Goal: Information Seeking & Learning: Learn about a topic

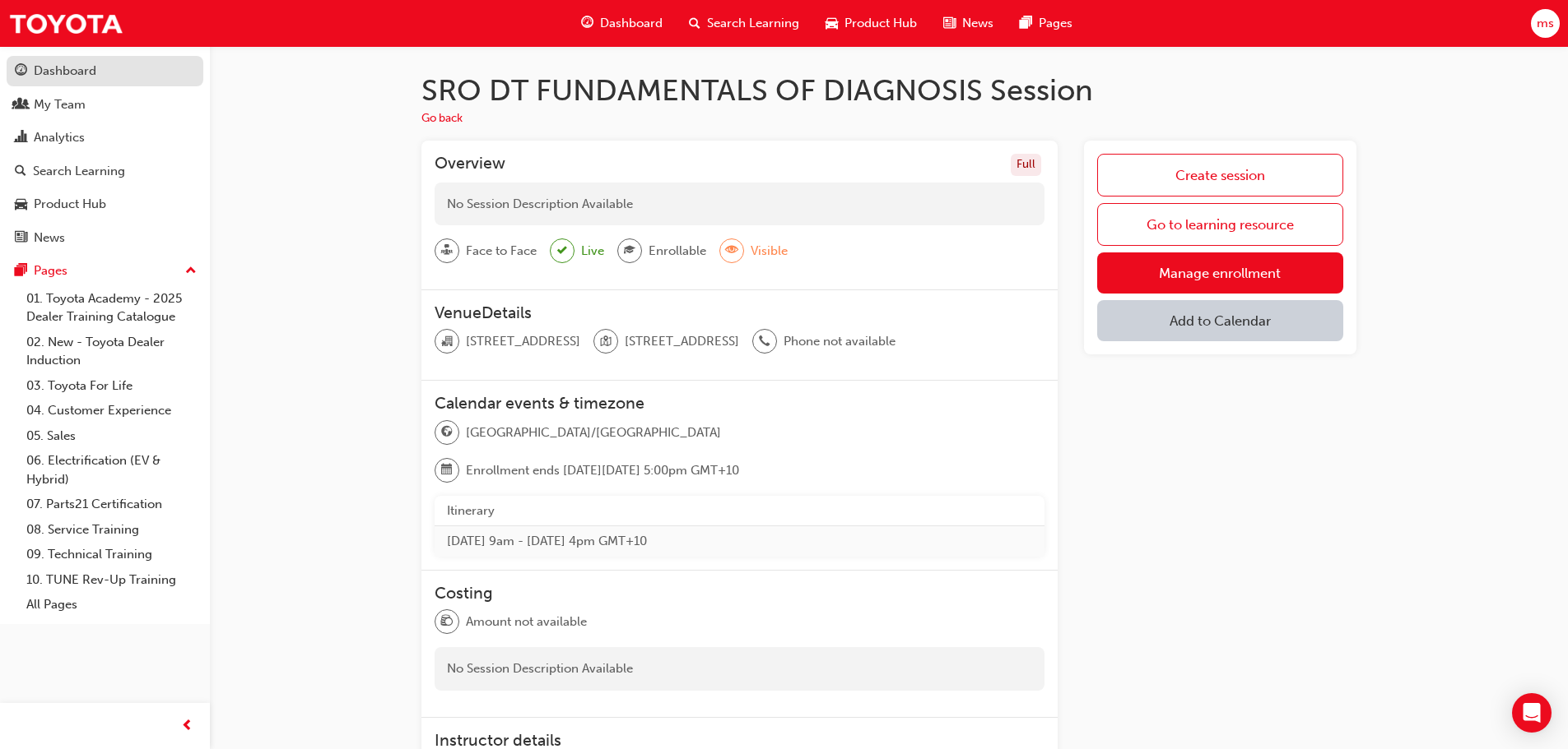
click at [70, 73] on div "Dashboard" at bounding box center [65, 70] width 63 height 19
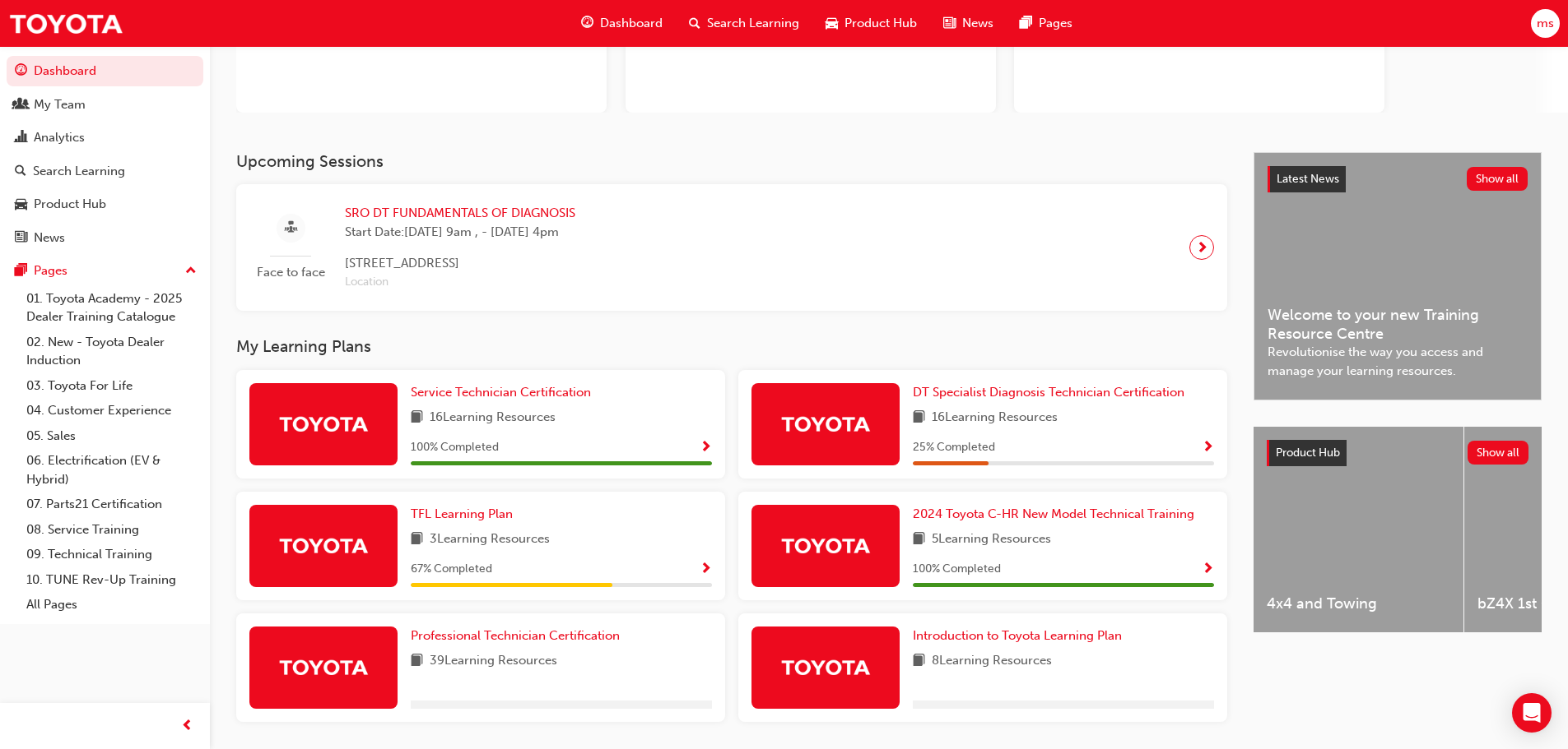
scroll to position [247, 0]
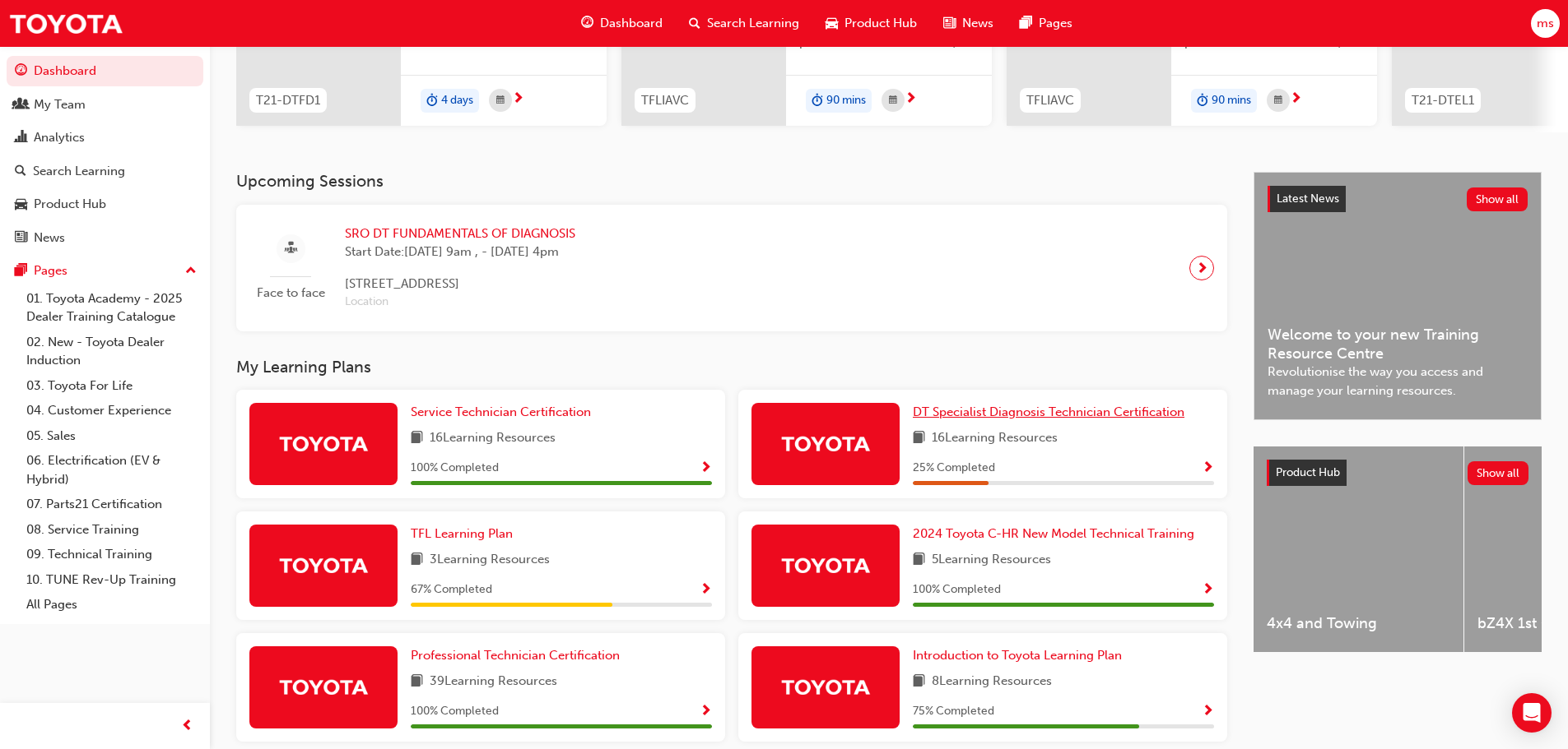
click at [1015, 417] on span "DT Specialist Diagnosis Technician Certification" at bounding box center [1048, 411] width 272 height 15
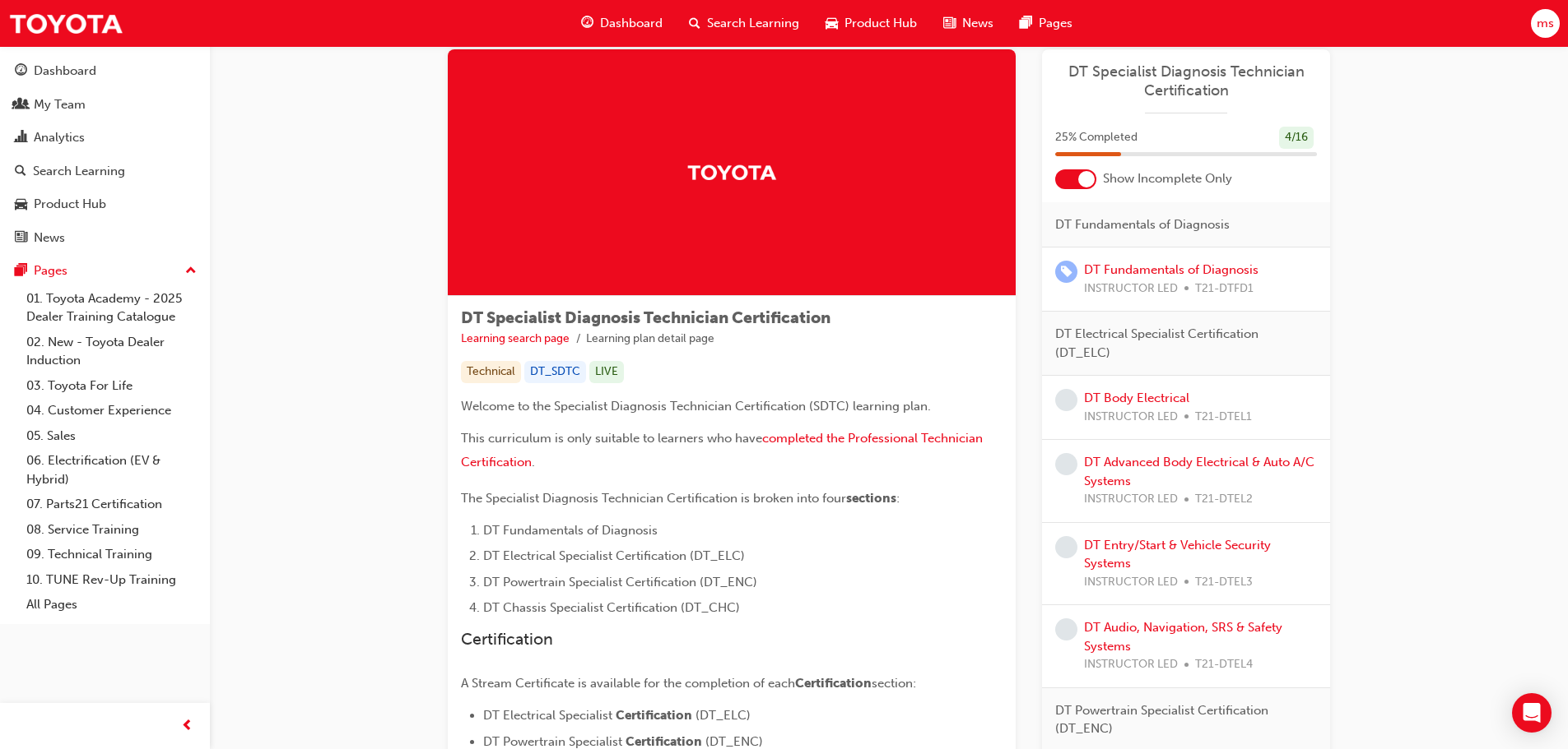
scroll to position [15, 0]
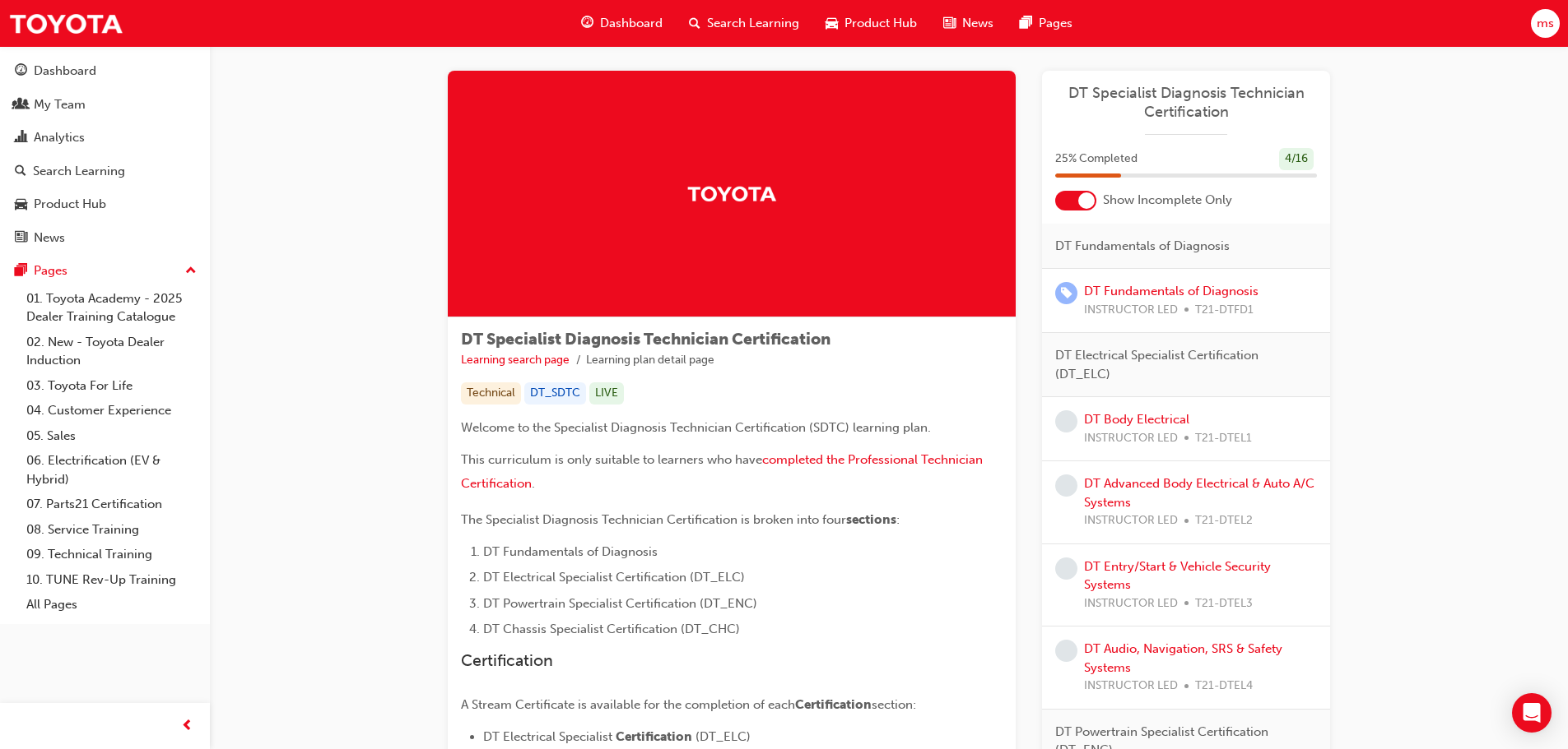
click at [1074, 197] on div at bounding box center [1076, 200] width 41 height 20
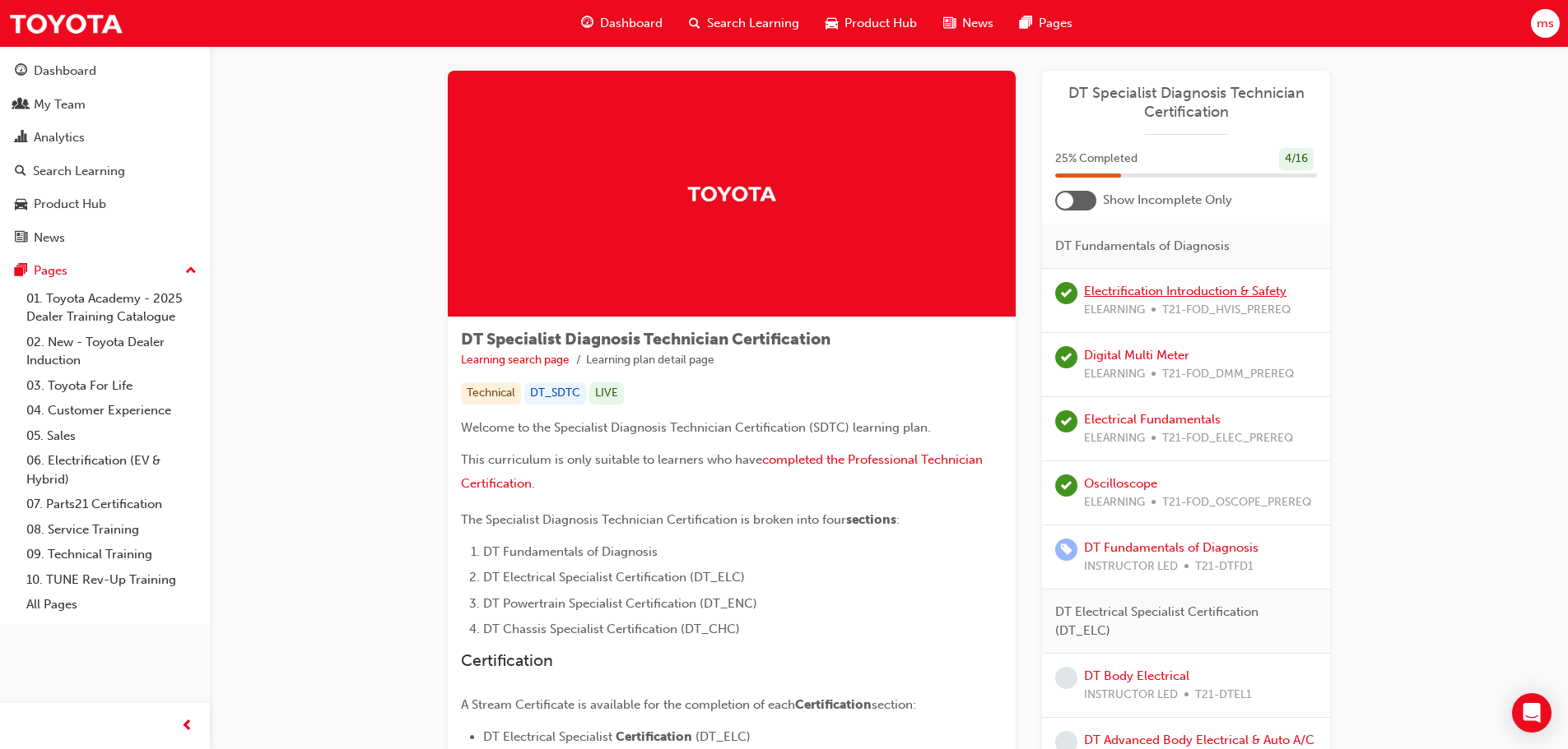
click at [1142, 291] on link "Electrification Introduction & Safety" at bounding box center [1184, 291] width 202 height 15
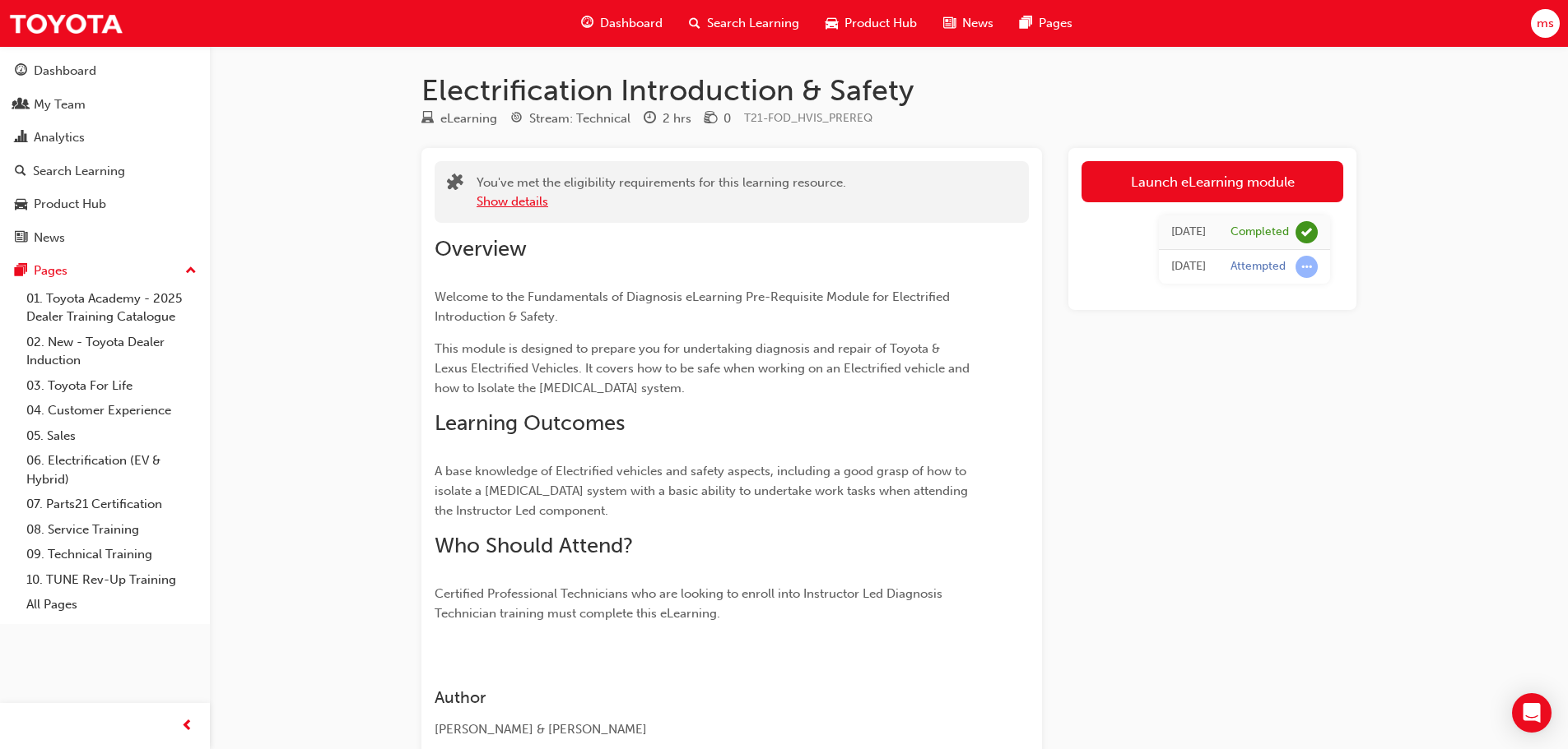
click at [508, 200] on button "Show details" at bounding box center [512, 201] width 71 height 19
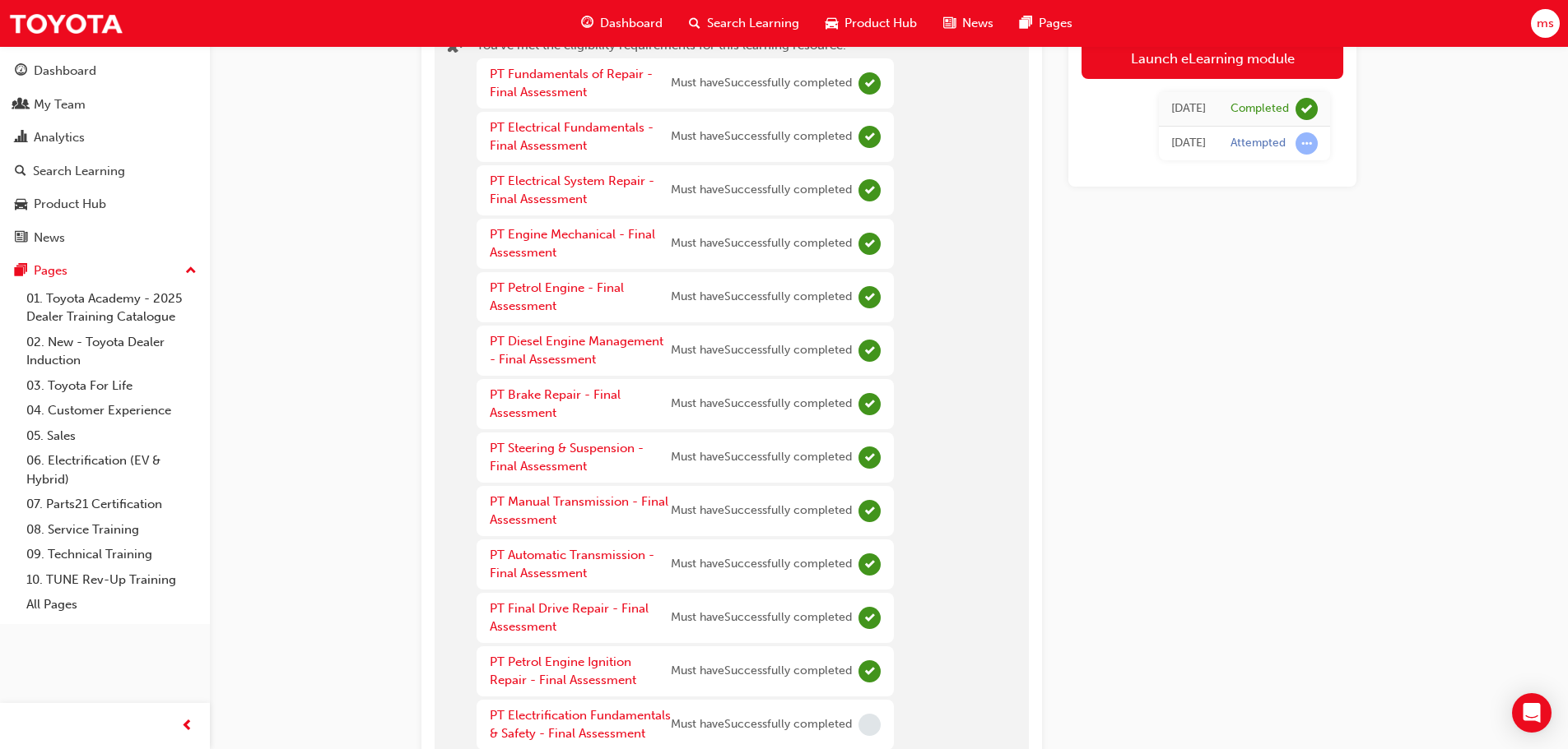
scroll to position [247, 0]
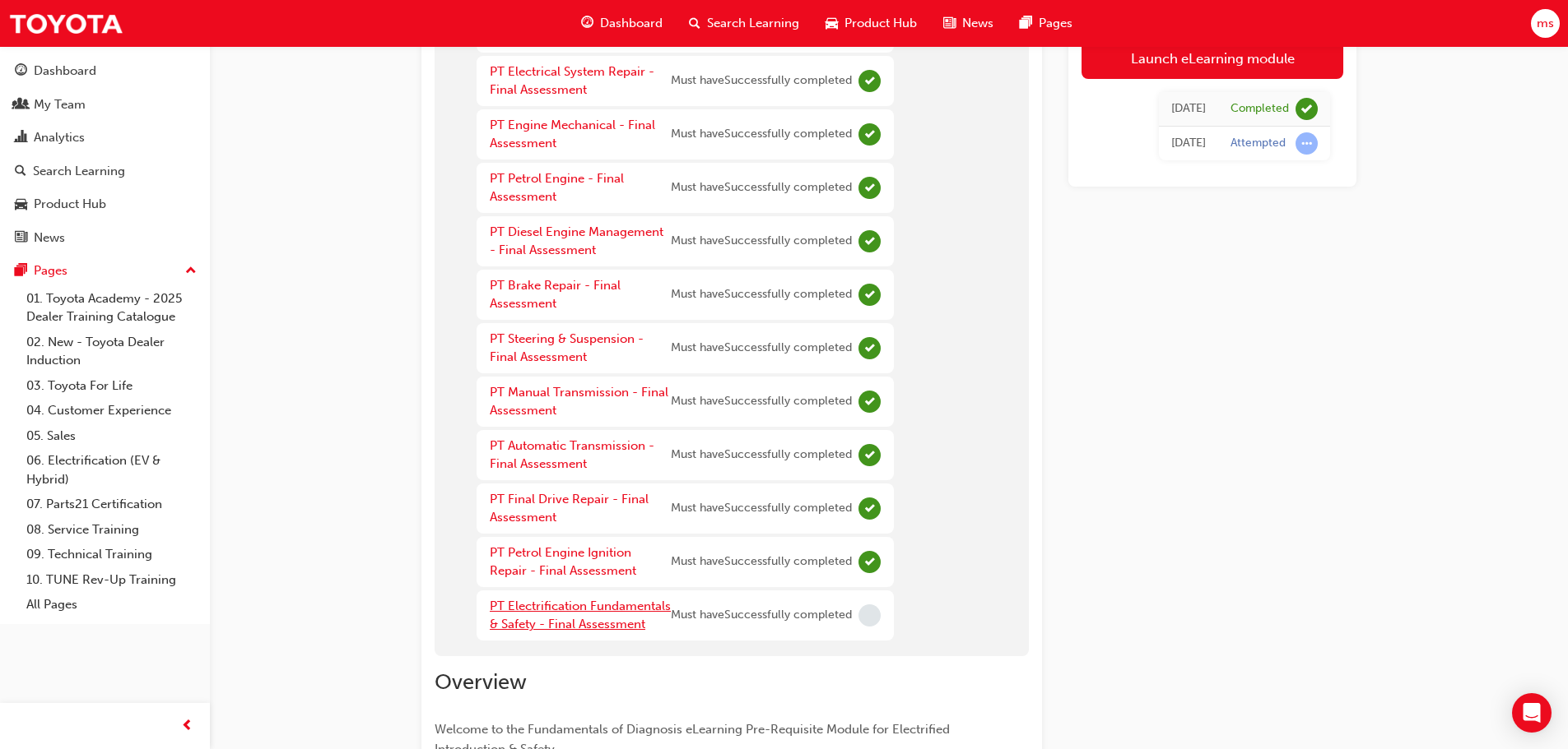
click at [612, 623] on link "PT Electrification Fundamentals & Safety - Final Assessment" at bounding box center [579, 615] width 181 height 34
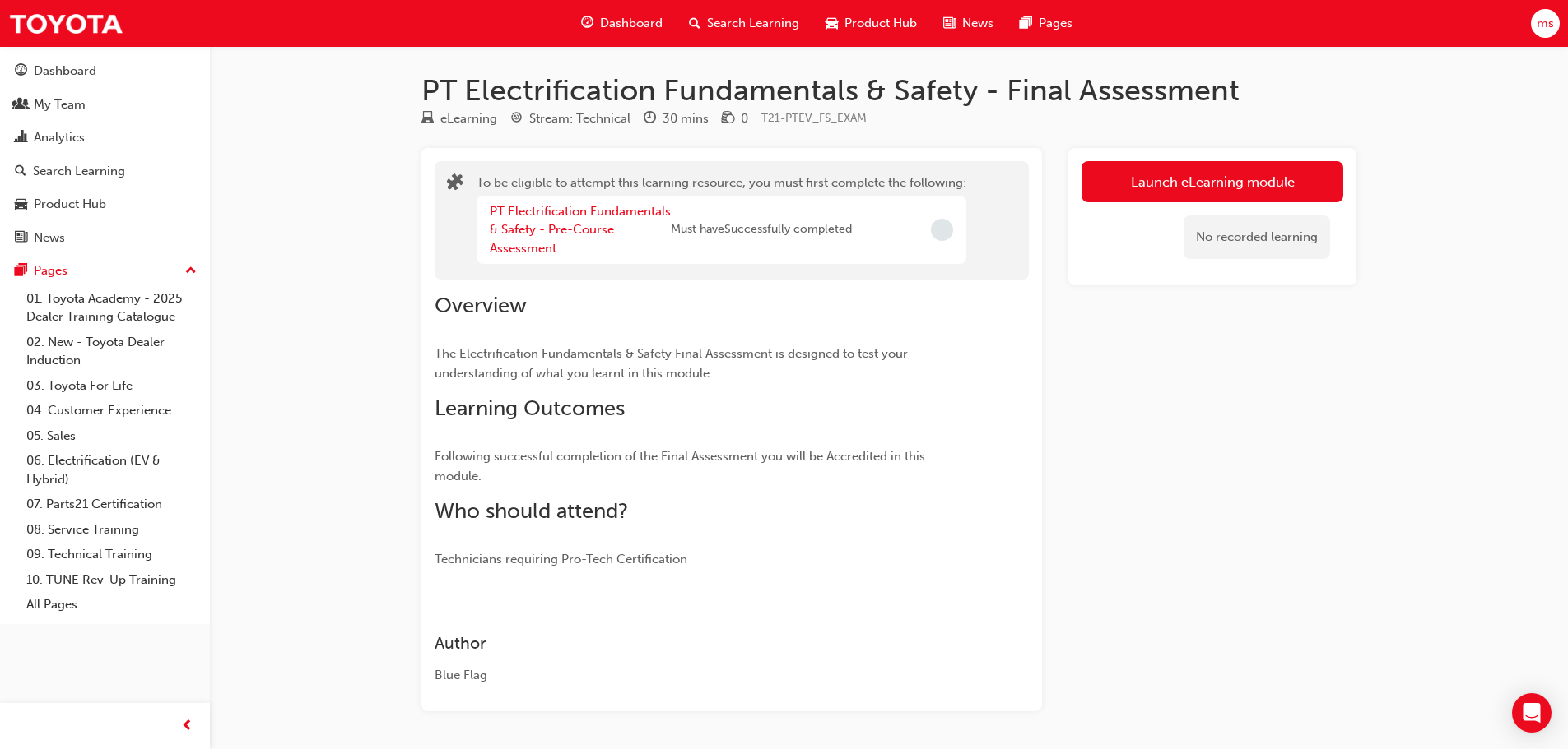
scroll to position [56, 0]
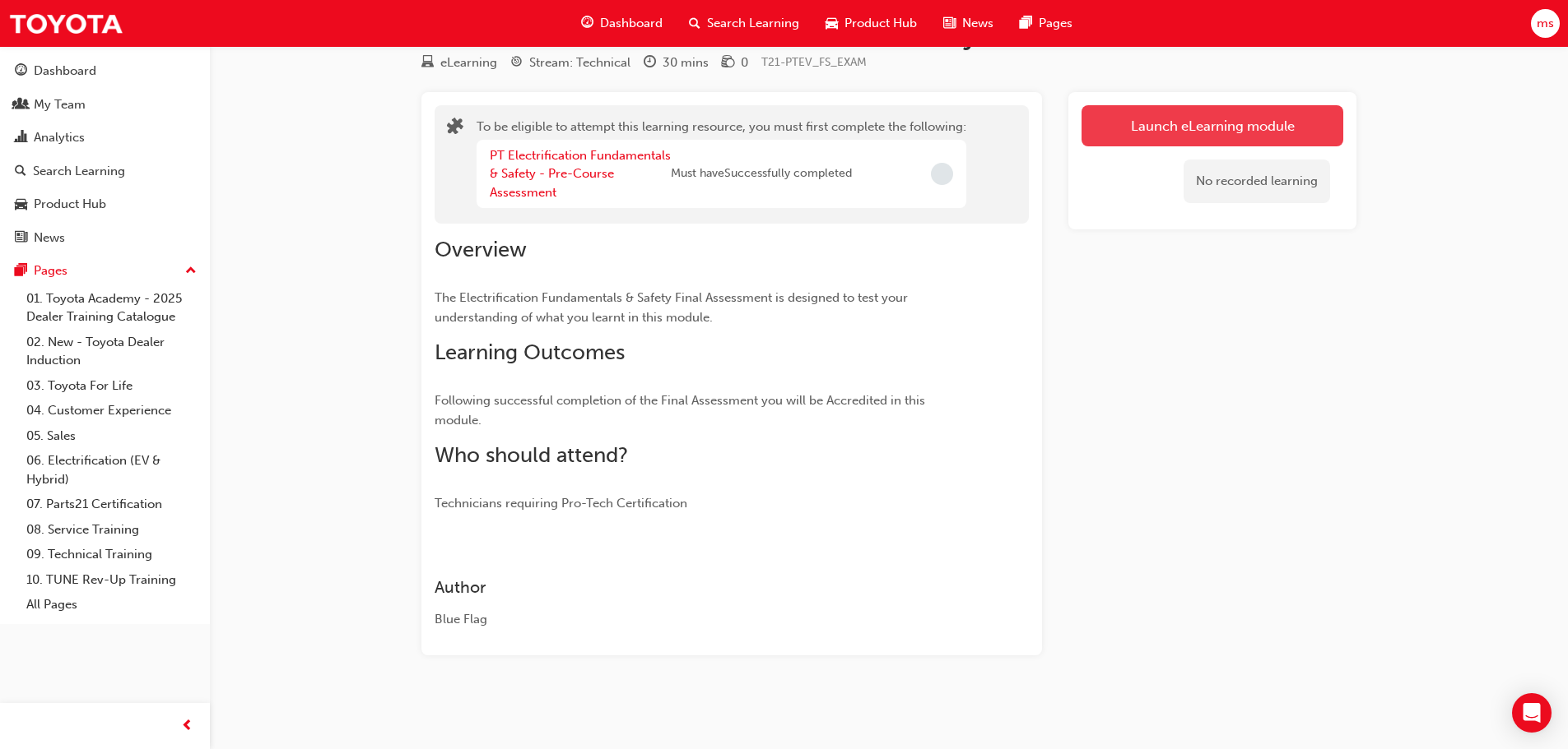
click at [1180, 133] on button "Launch eLearning module" at bounding box center [1212, 126] width 262 height 41
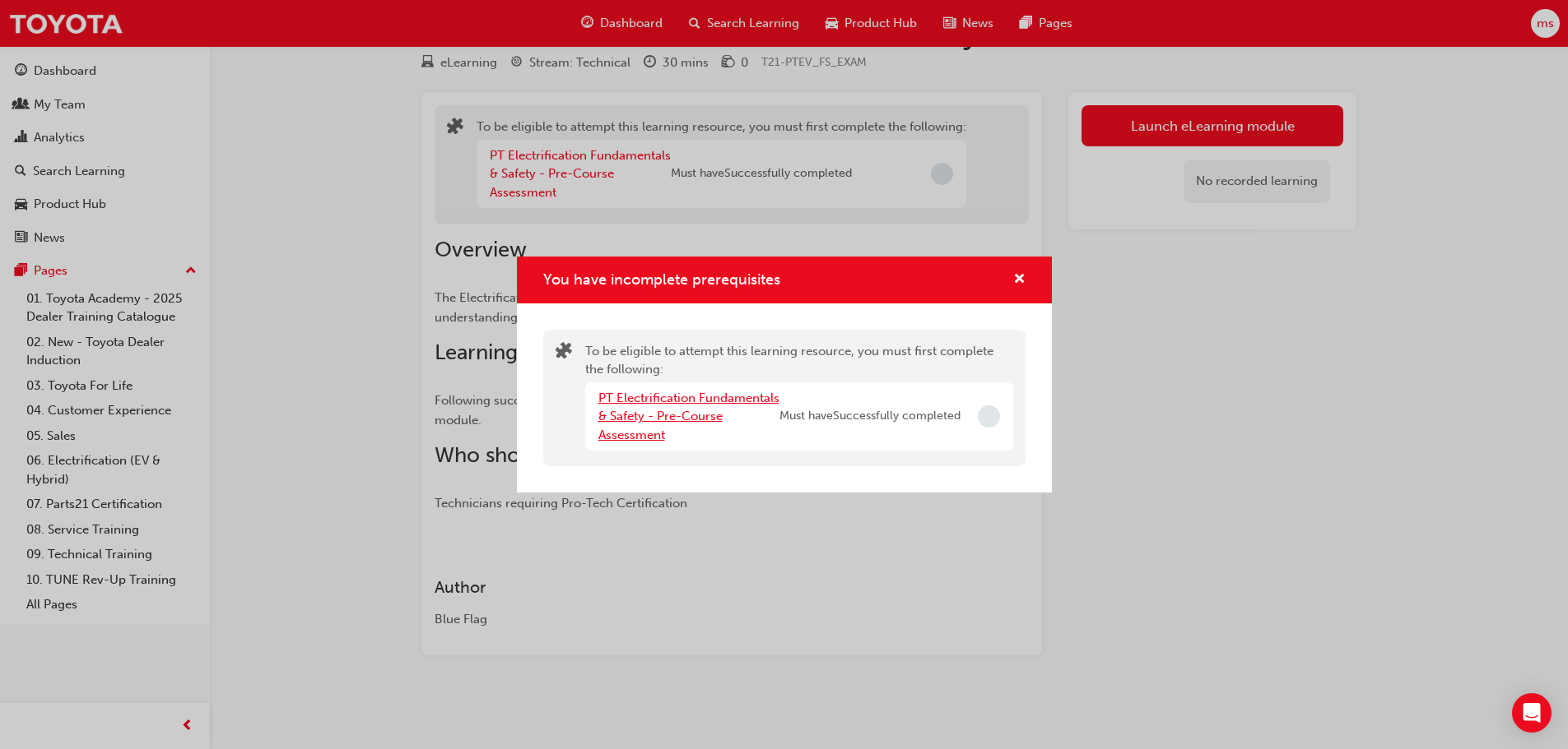
click at [702, 415] on link "PT Electrification Fundamentals & Safety - Pre-Course Assessment" at bounding box center [688, 416] width 181 height 52
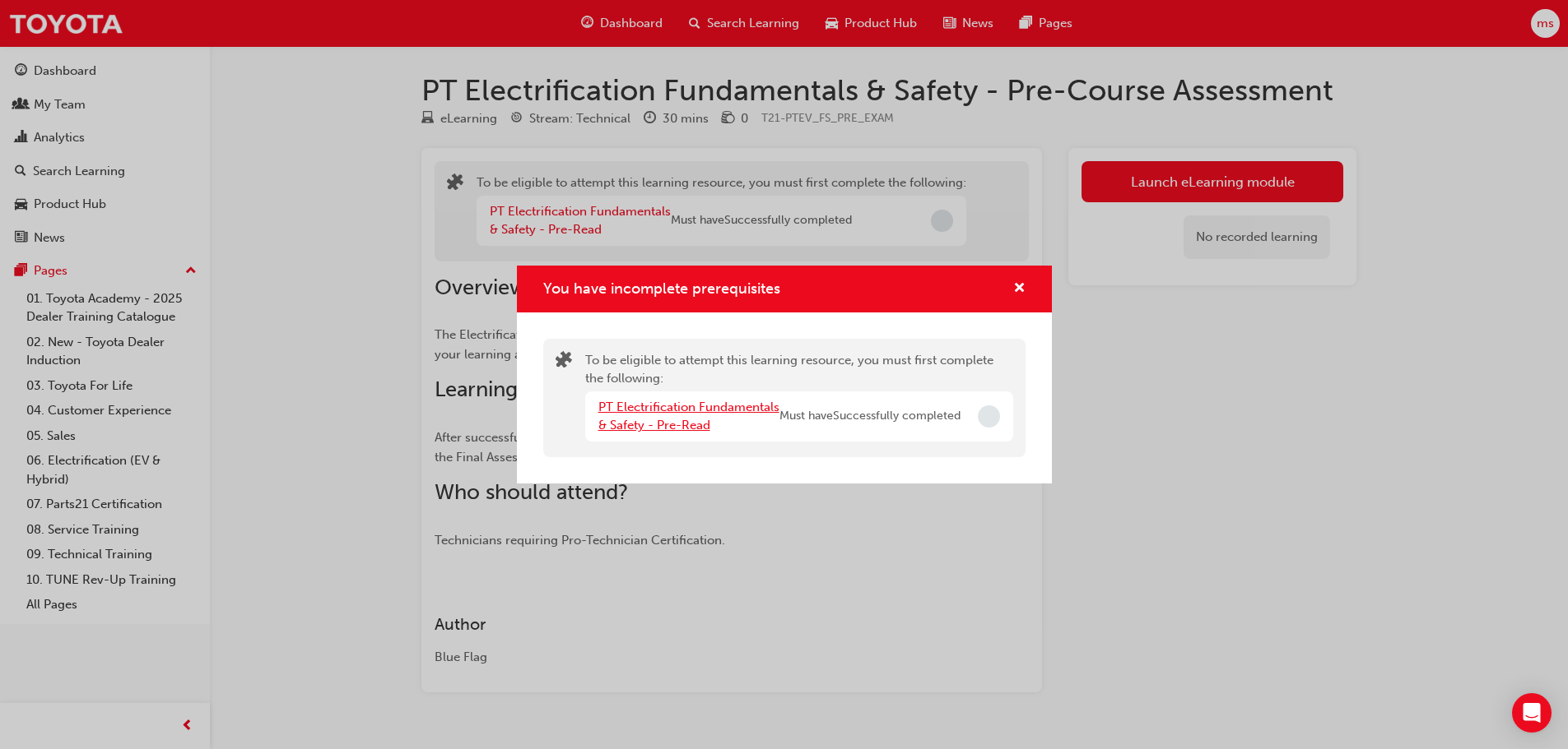
click at [699, 427] on link "PT Electrification Fundamentals & Safety - Pre-Read" at bounding box center [688, 416] width 181 height 34
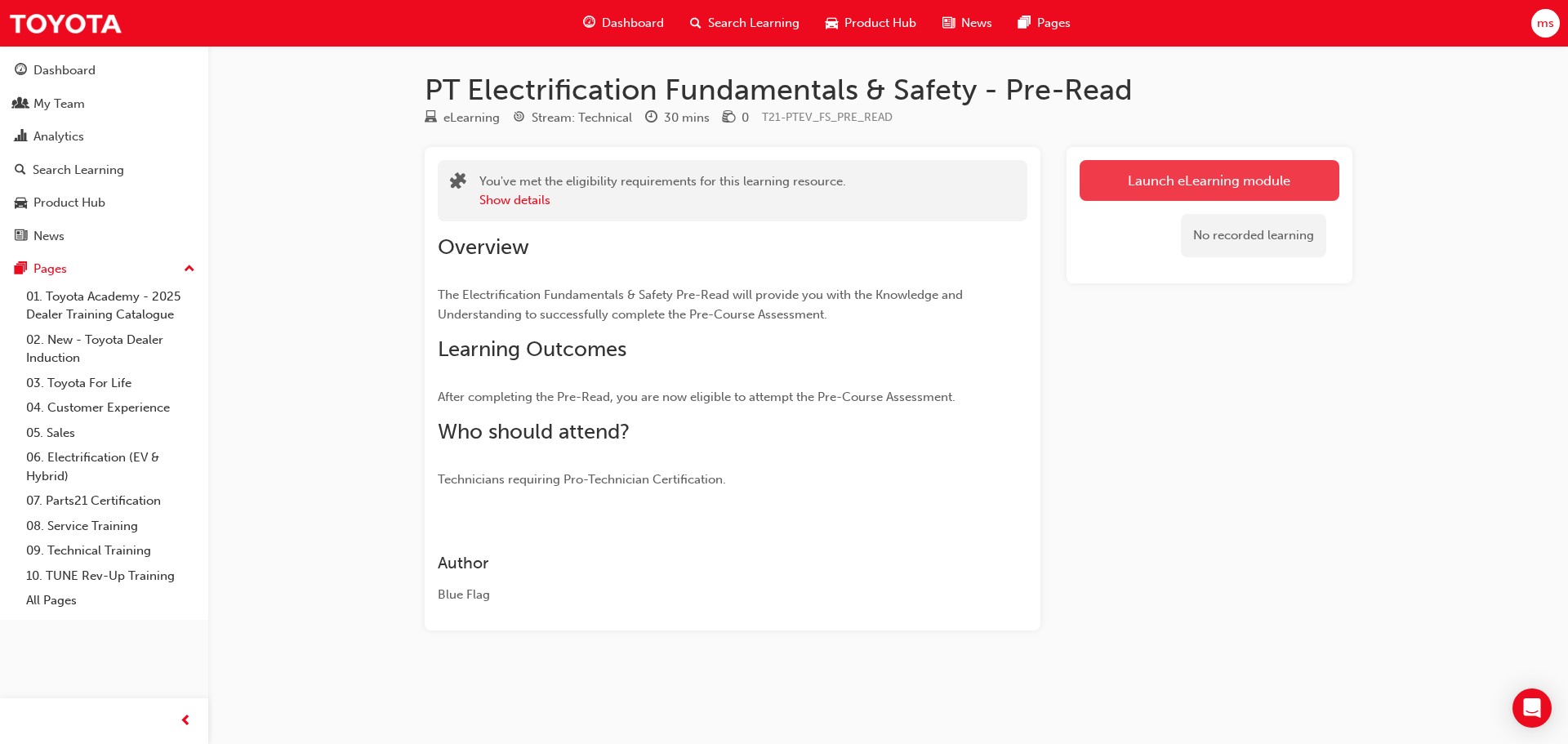
click at [1125, 184] on link "Launch eLearning module" at bounding box center [1210, 180] width 260 height 41
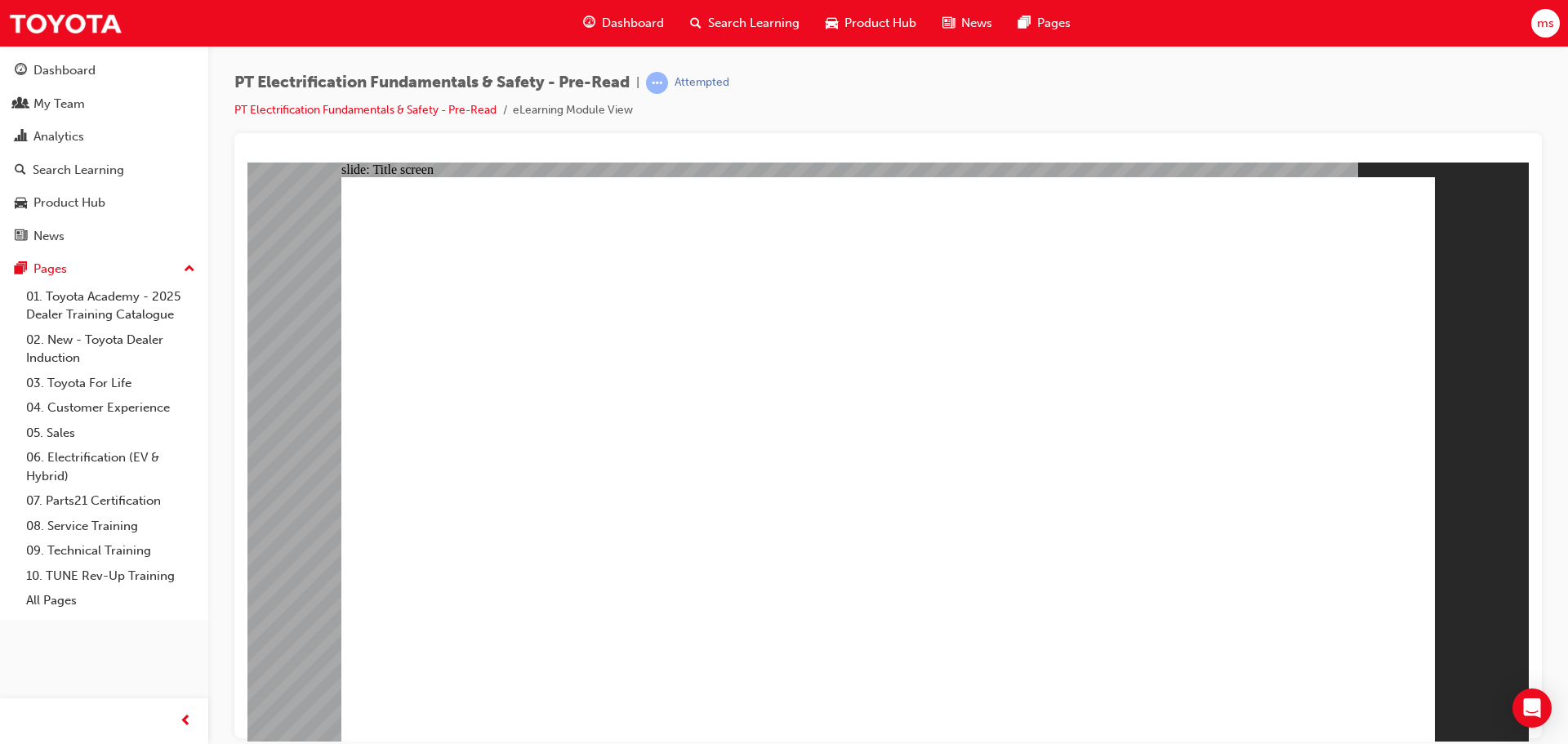
drag, startPoint x: 824, startPoint y: 667, endPoint x: 833, endPoint y: 674, distance: 11.4
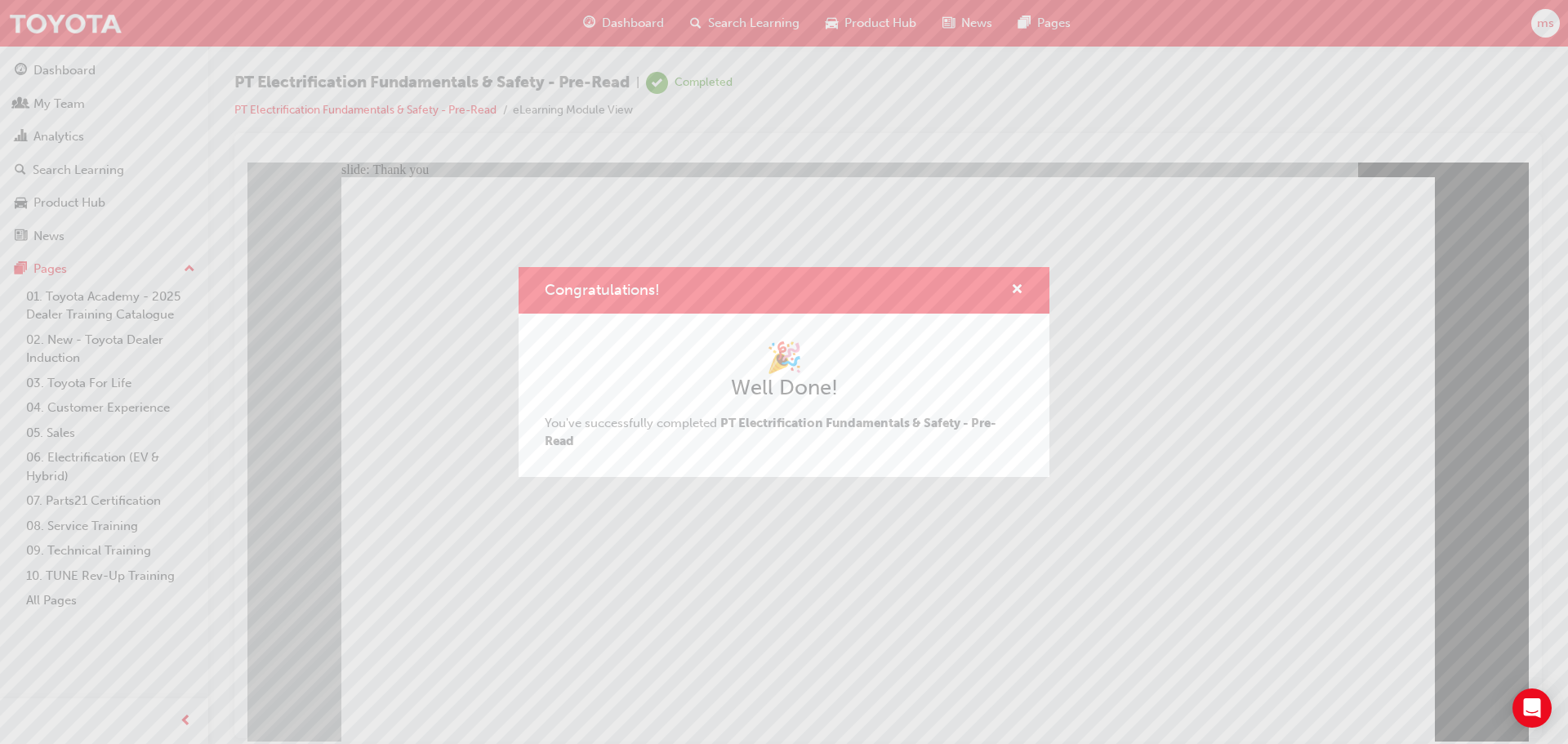
click at [485, 616] on div "Congratulations! 🎉 Well Done! You've successfully completed PT Electrification …" at bounding box center [784, 372] width 1568 height 744
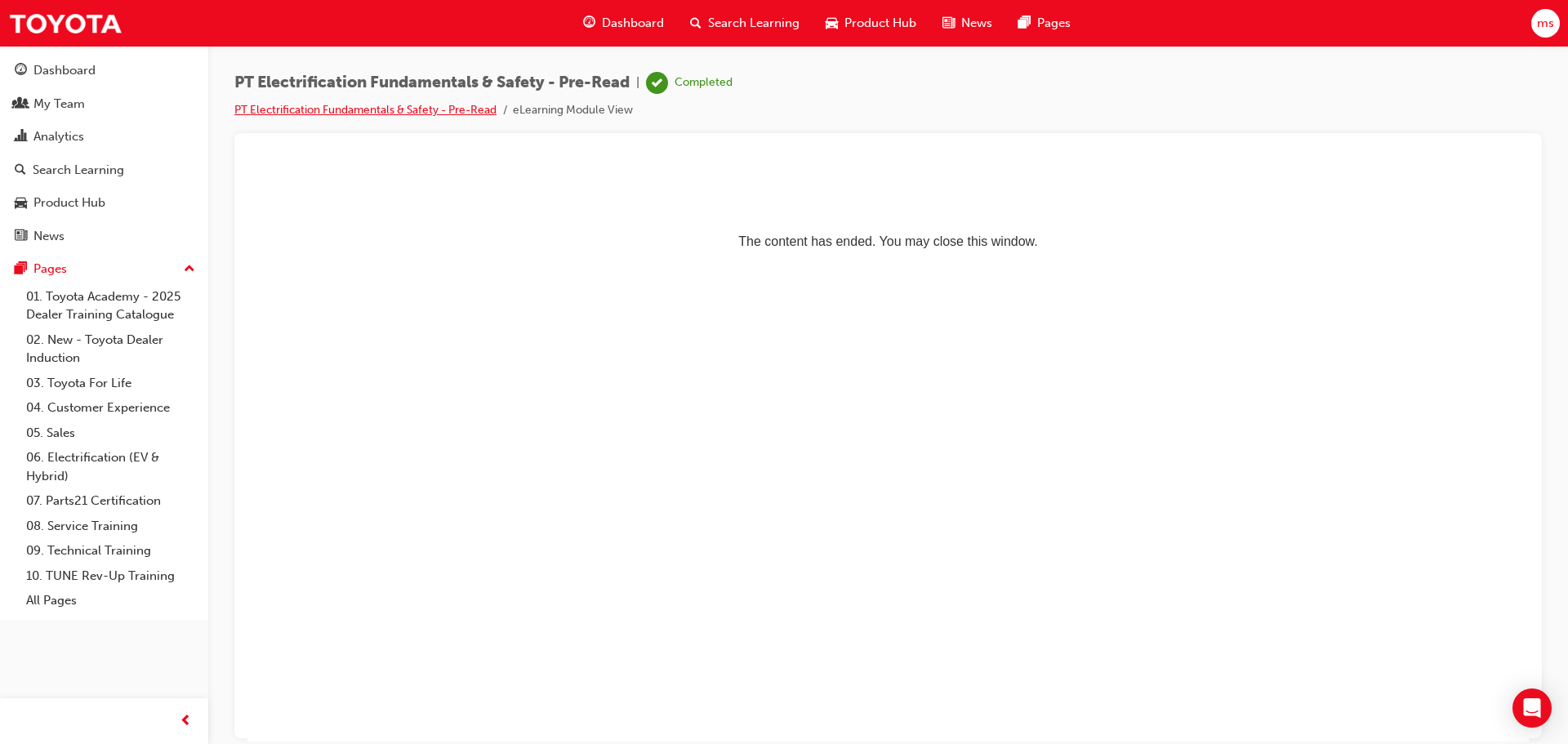
click at [278, 109] on link "PT Electrification Fundamentals & Safety - Pre-Read" at bounding box center [366, 110] width 262 height 14
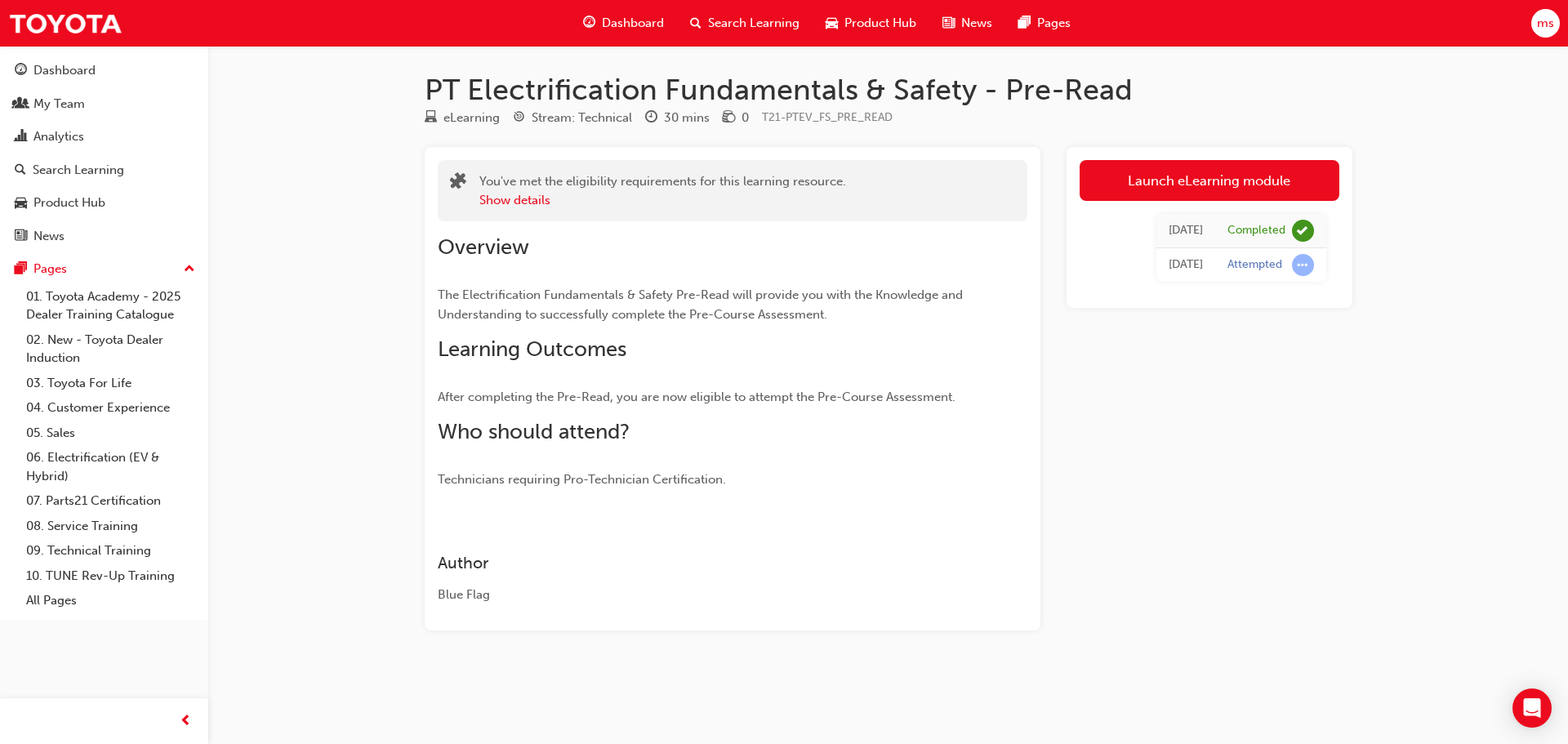
click at [641, 30] on span "Dashboard" at bounding box center [633, 22] width 62 height 18
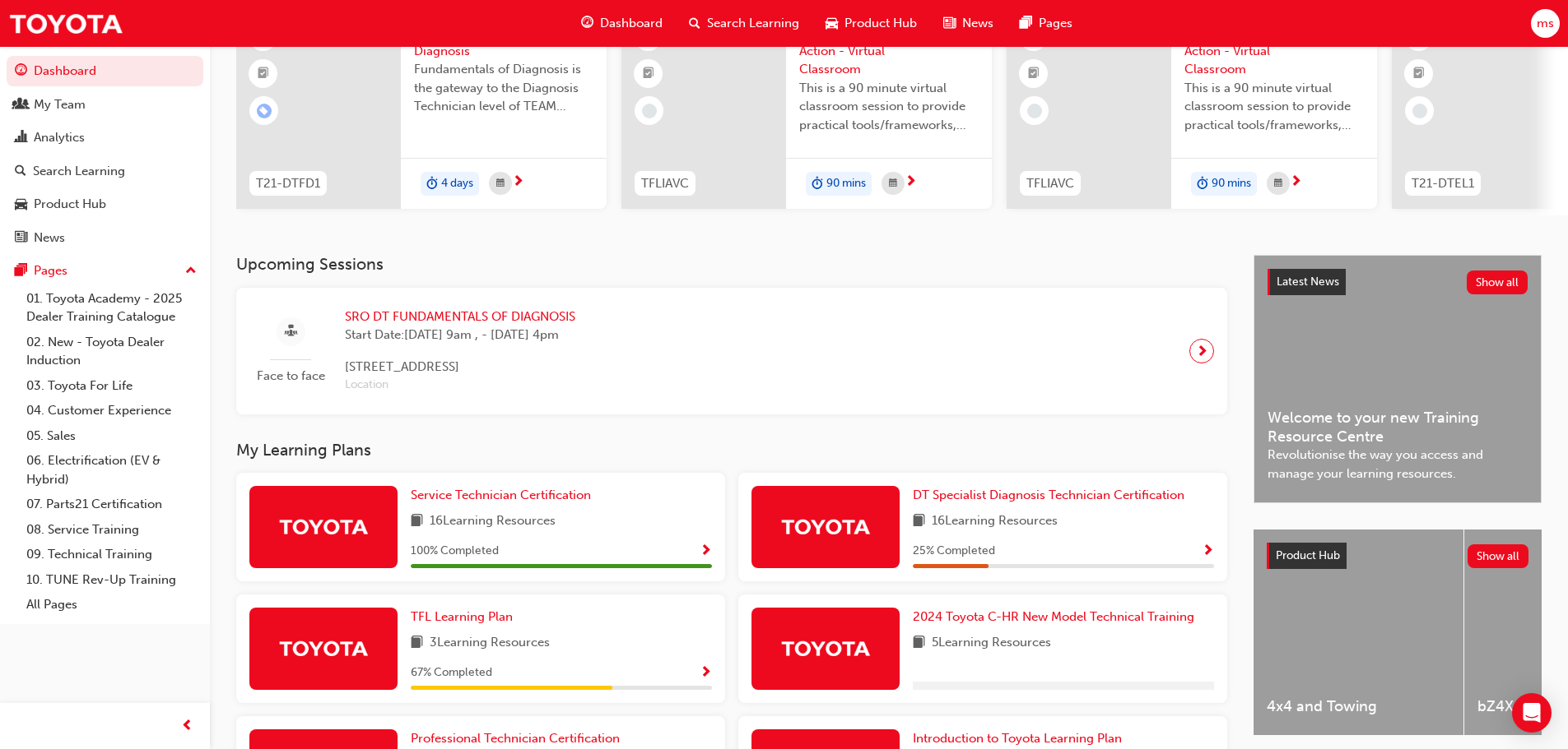
scroll to position [164, 0]
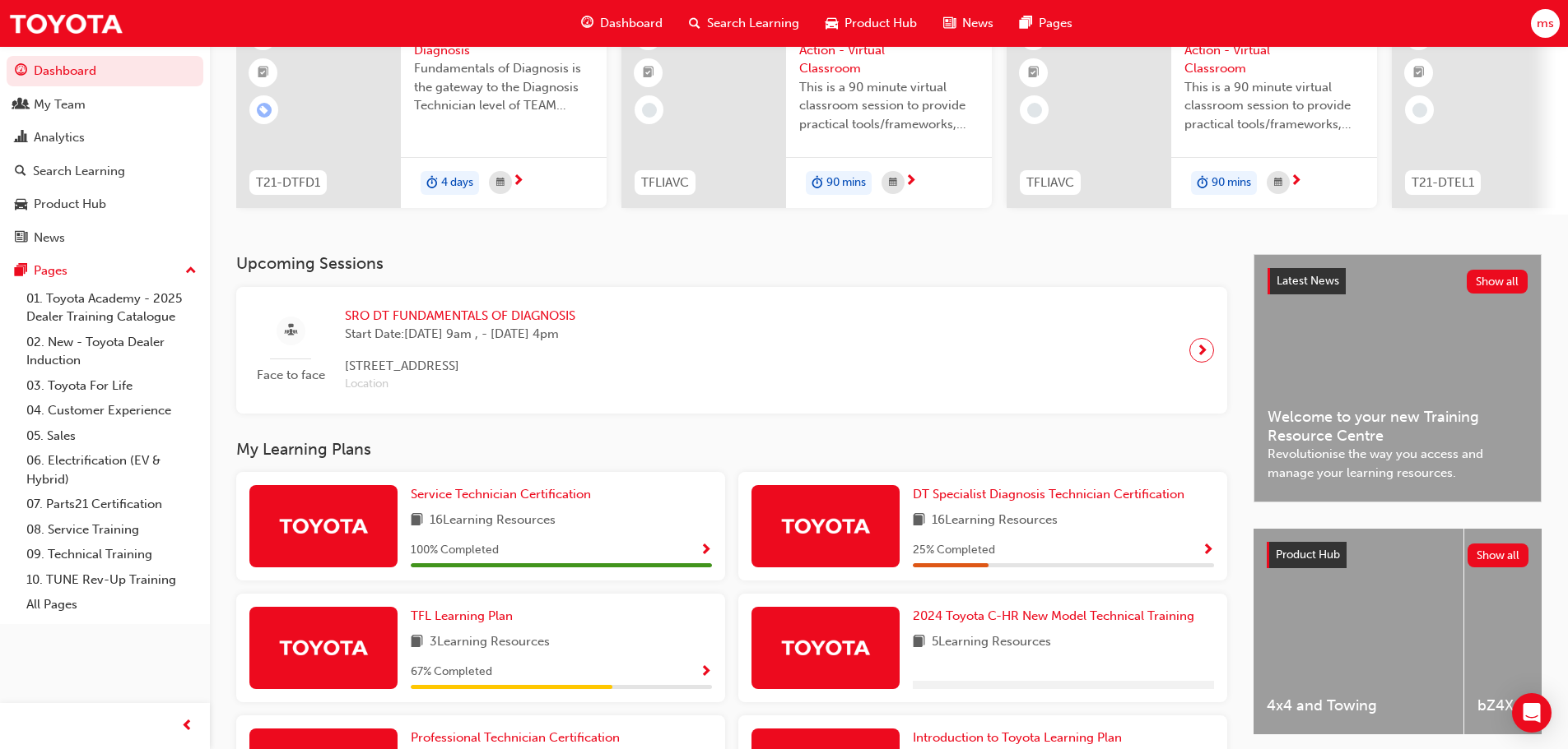
click at [823, 523] on img at bounding box center [826, 525] width 91 height 28
click at [817, 529] on img at bounding box center [826, 525] width 91 height 28
click at [965, 502] on span "DT Specialist Diagnosis Technician Certification" at bounding box center [1048, 494] width 272 height 15
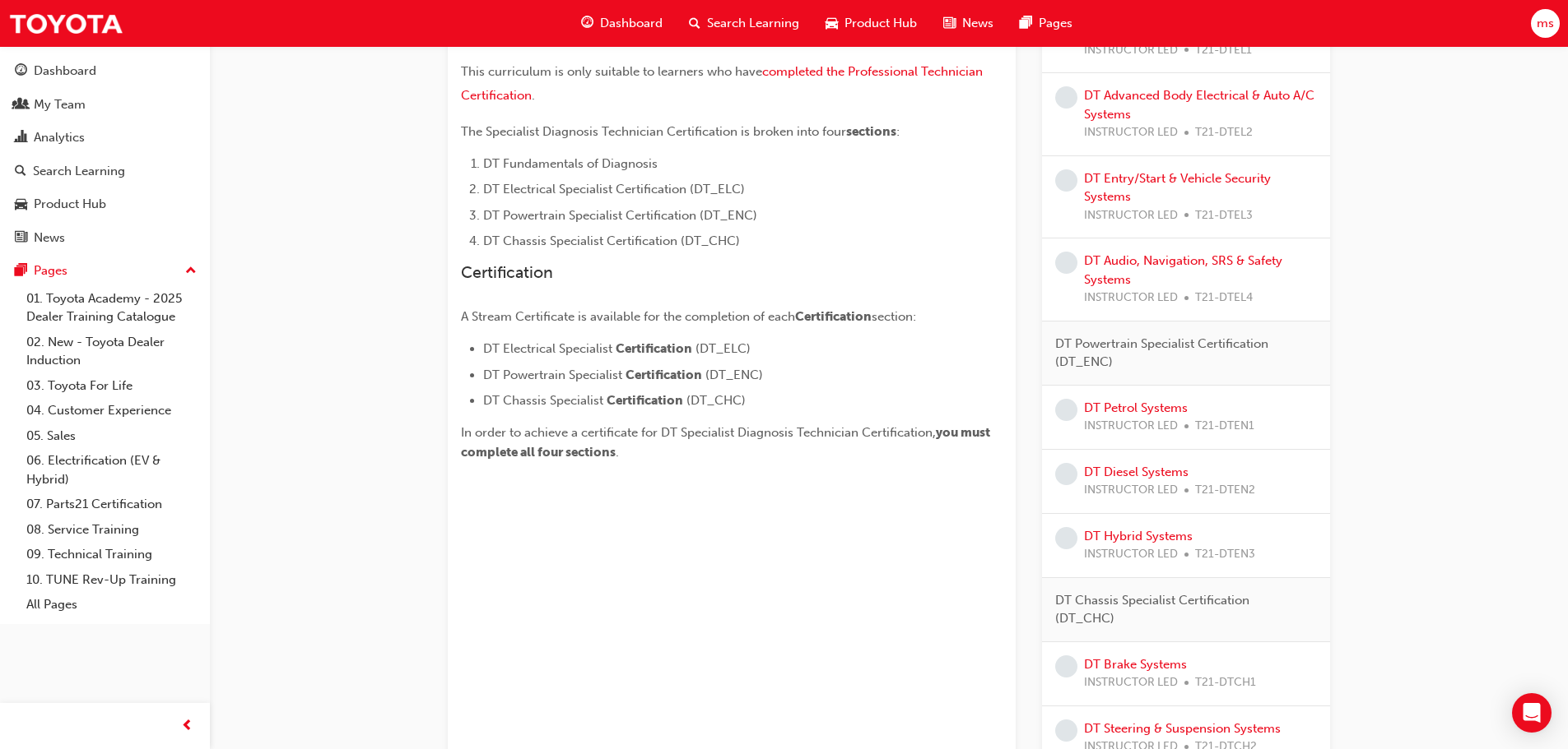
scroll to position [411, 0]
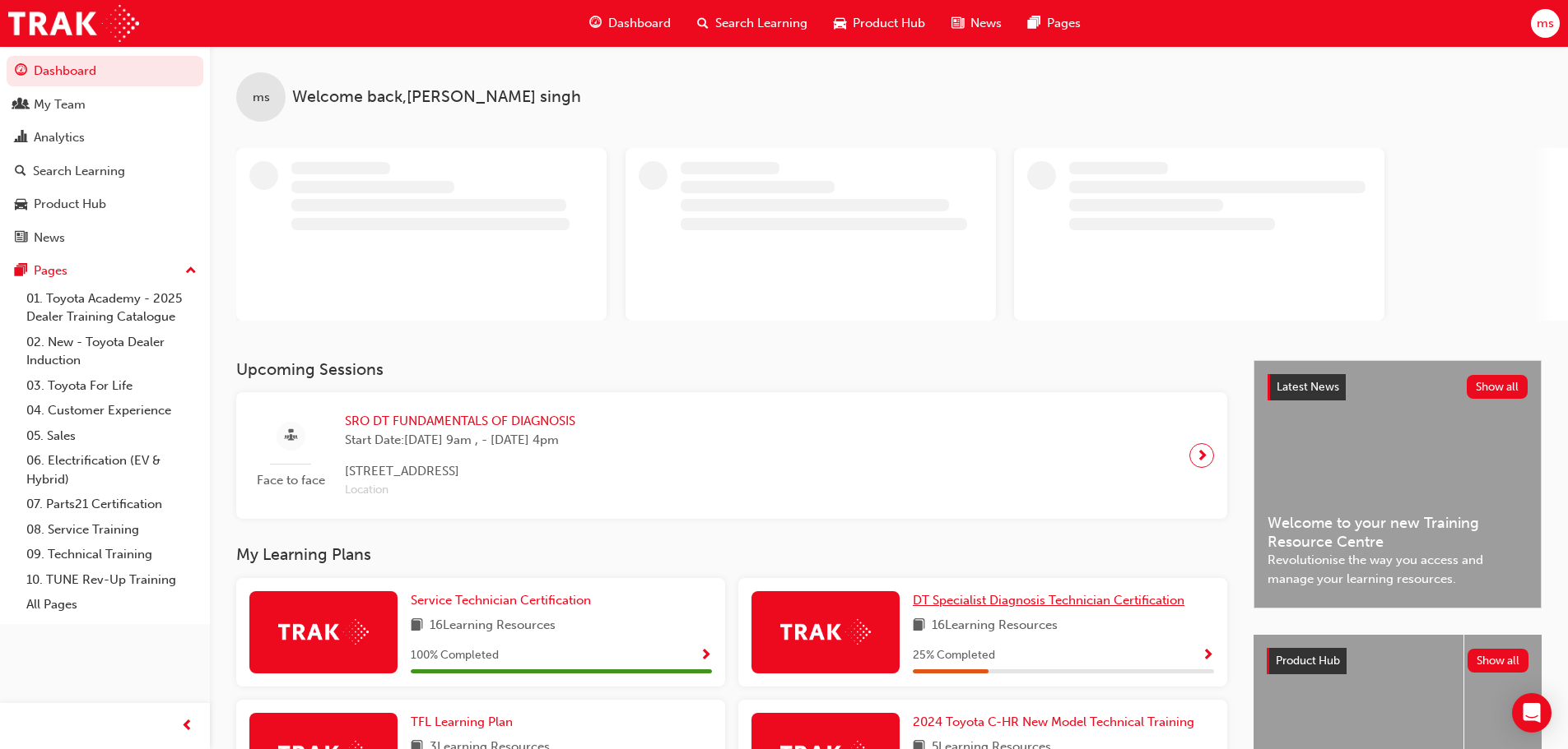
click at [943, 593] on span "DT Specialist Diagnosis Technician Certification" at bounding box center [1048, 600] width 272 height 15
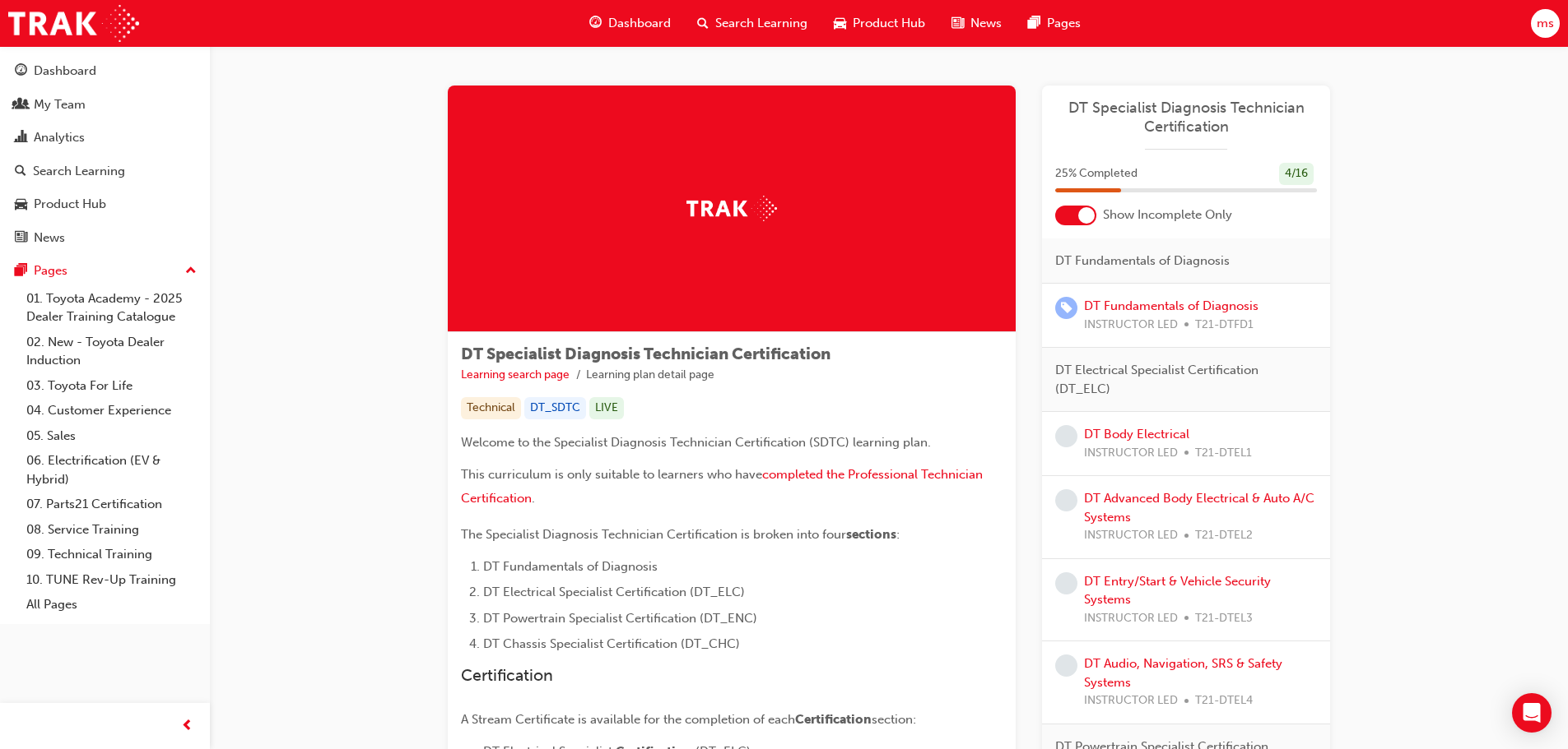
click at [1071, 217] on div at bounding box center [1076, 216] width 41 height 20
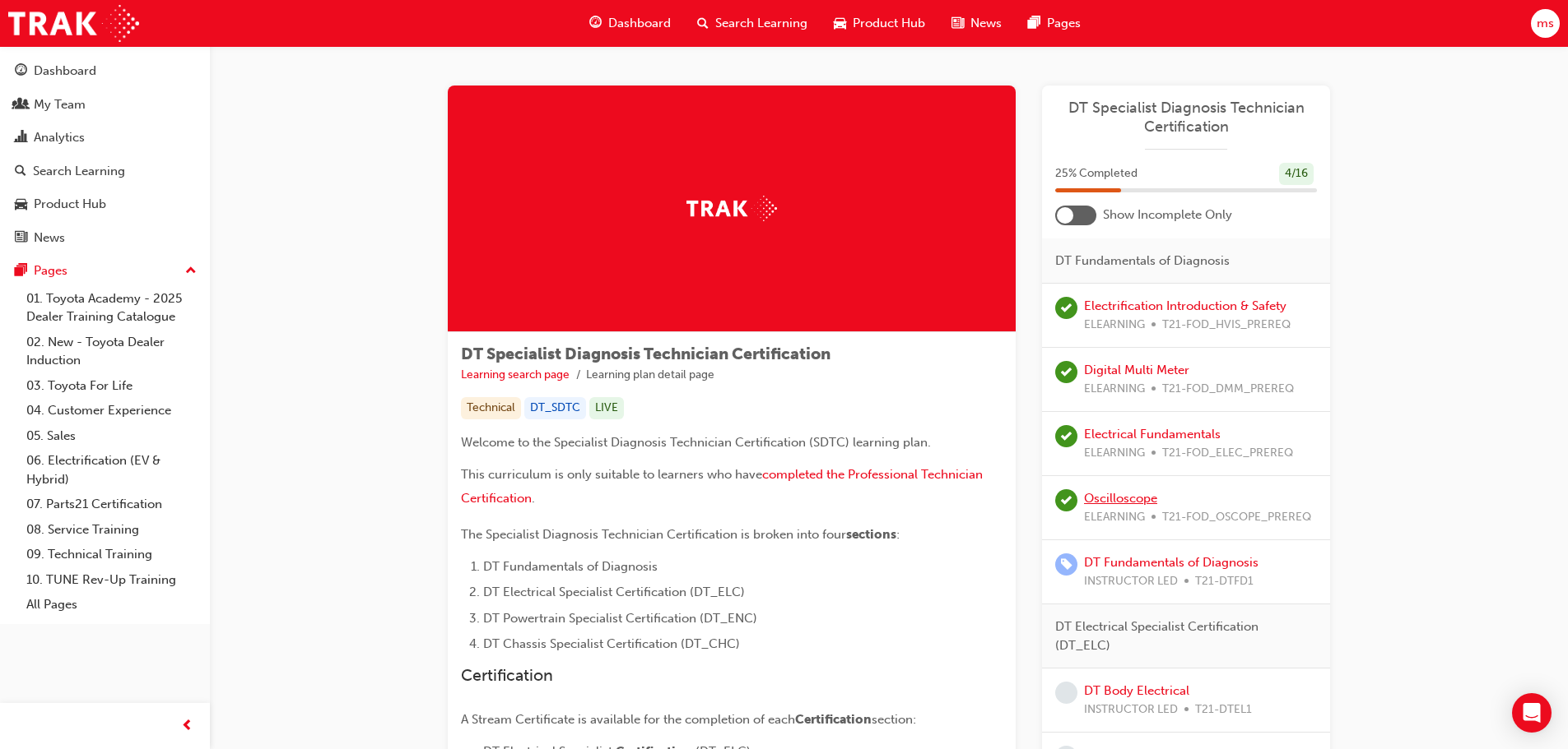
click at [1115, 500] on link "Oscilloscope" at bounding box center [1120, 498] width 73 height 15
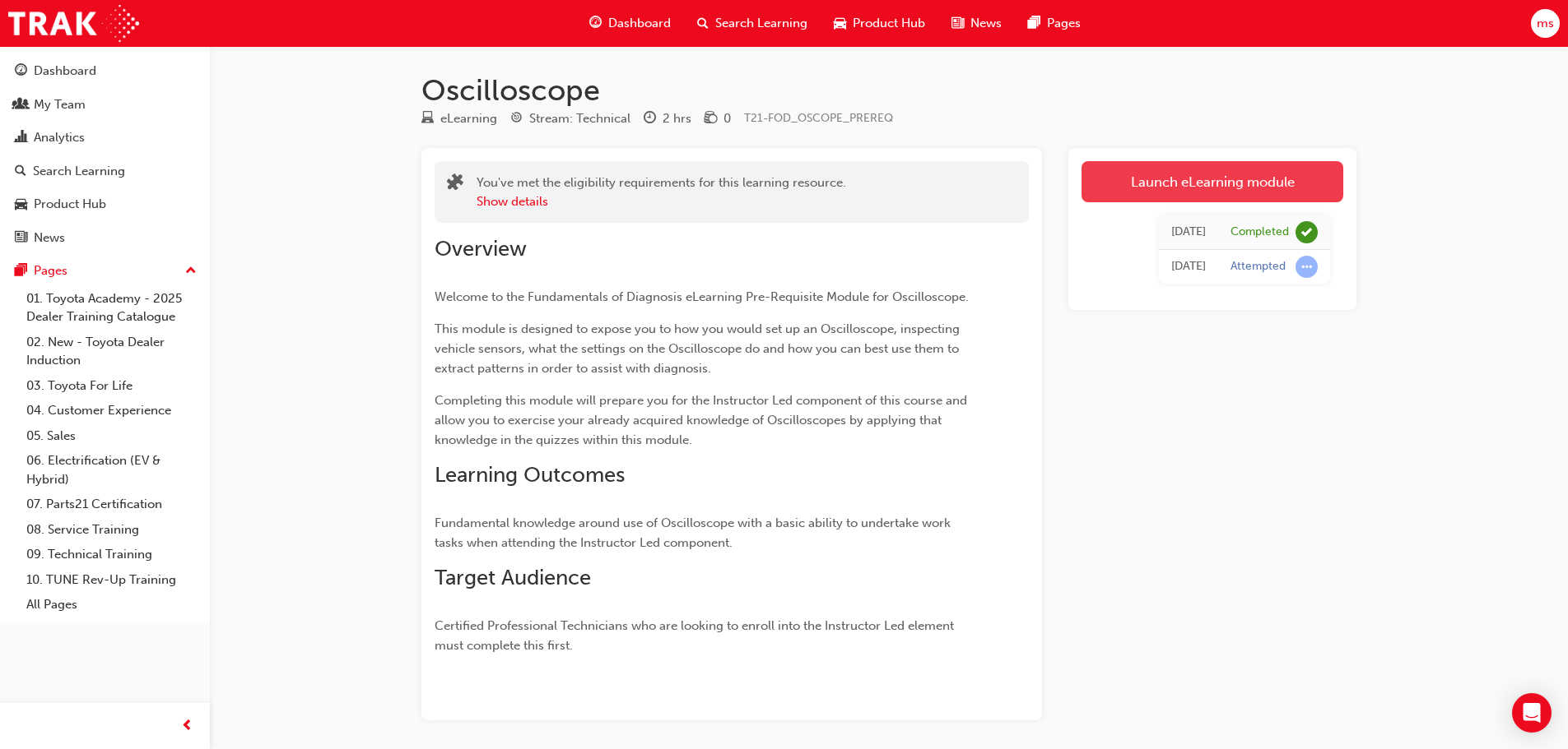
click at [1186, 184] on link "Launch eLearning module" at bounding box center [1212, 182] width 262 height 41
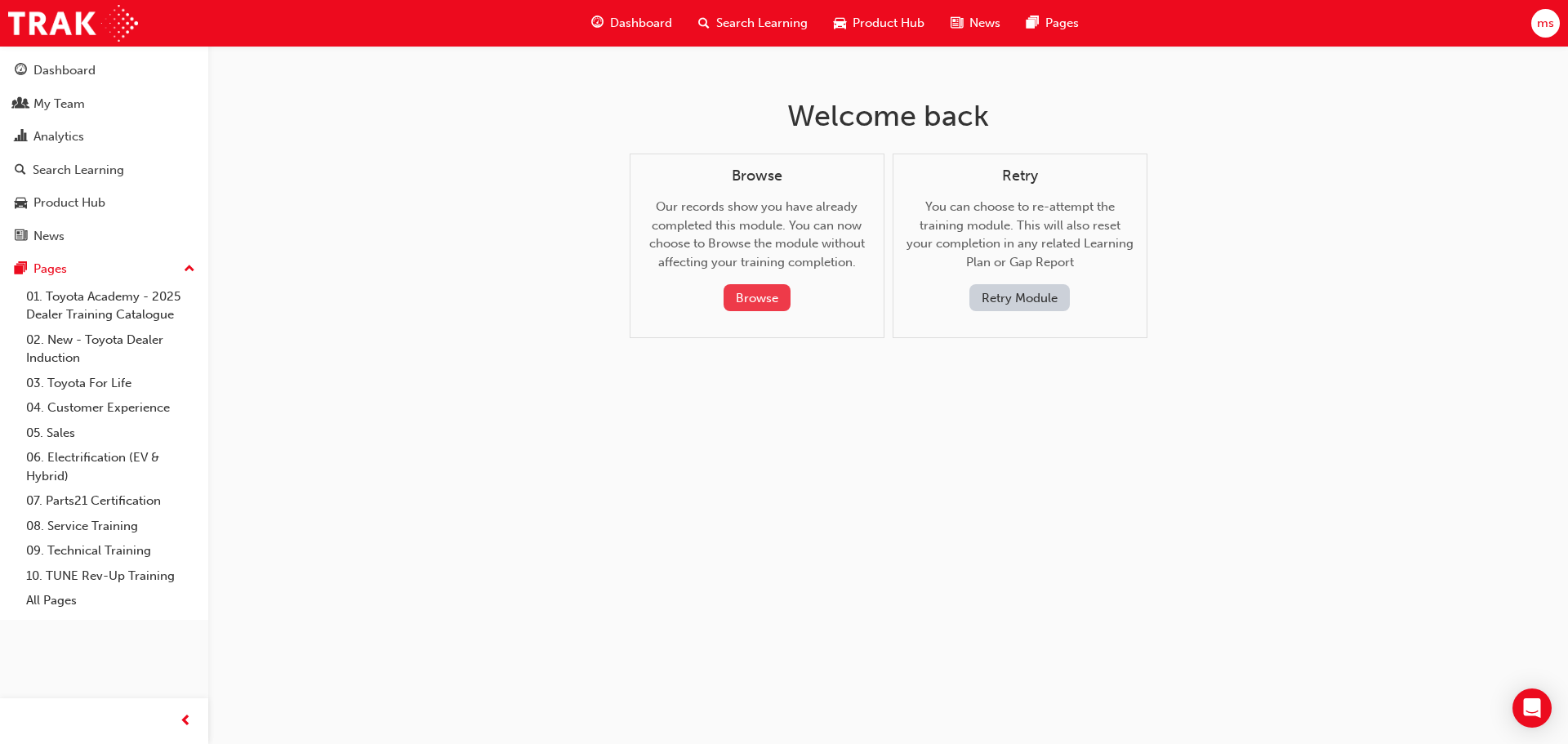
click at [738, 289] on button "Browse" at bounding box center [756, 298] width 67 height 27
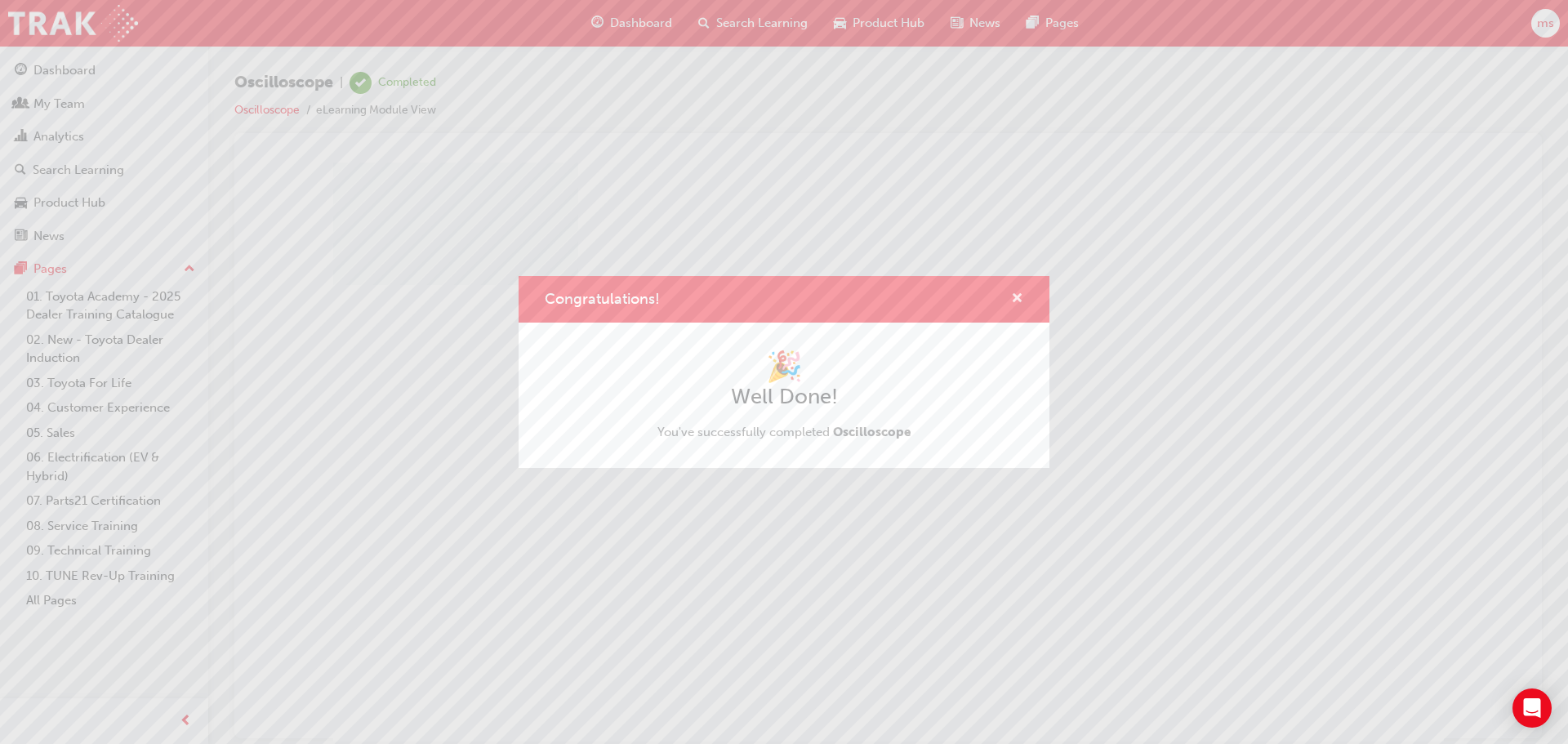
click at [1021, 304] on span "cross-icon" at bounding box center [1017, 300] width 13 height 15
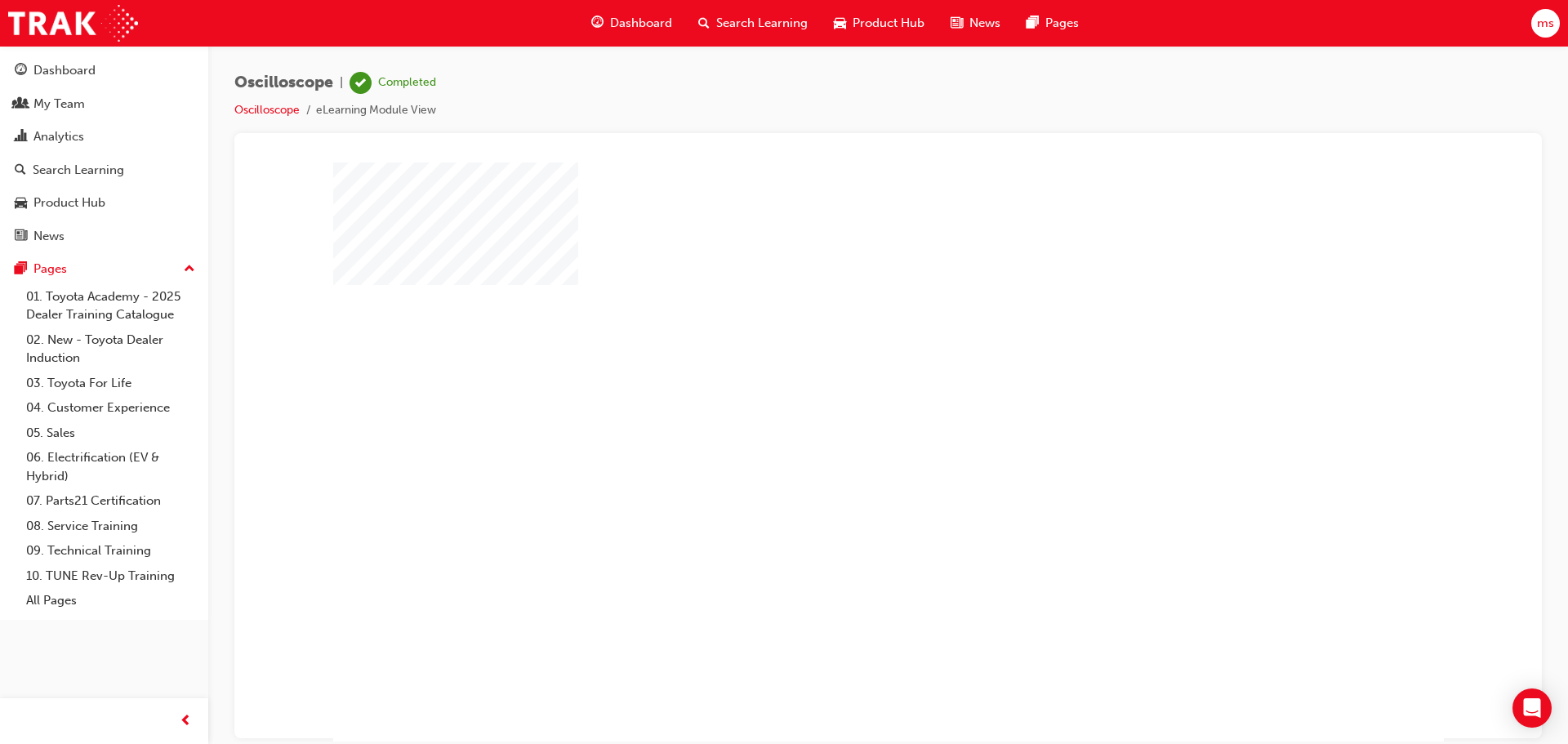
click at [842, 404] on div "play" at bounding box center [842, 404] width 0 height 0
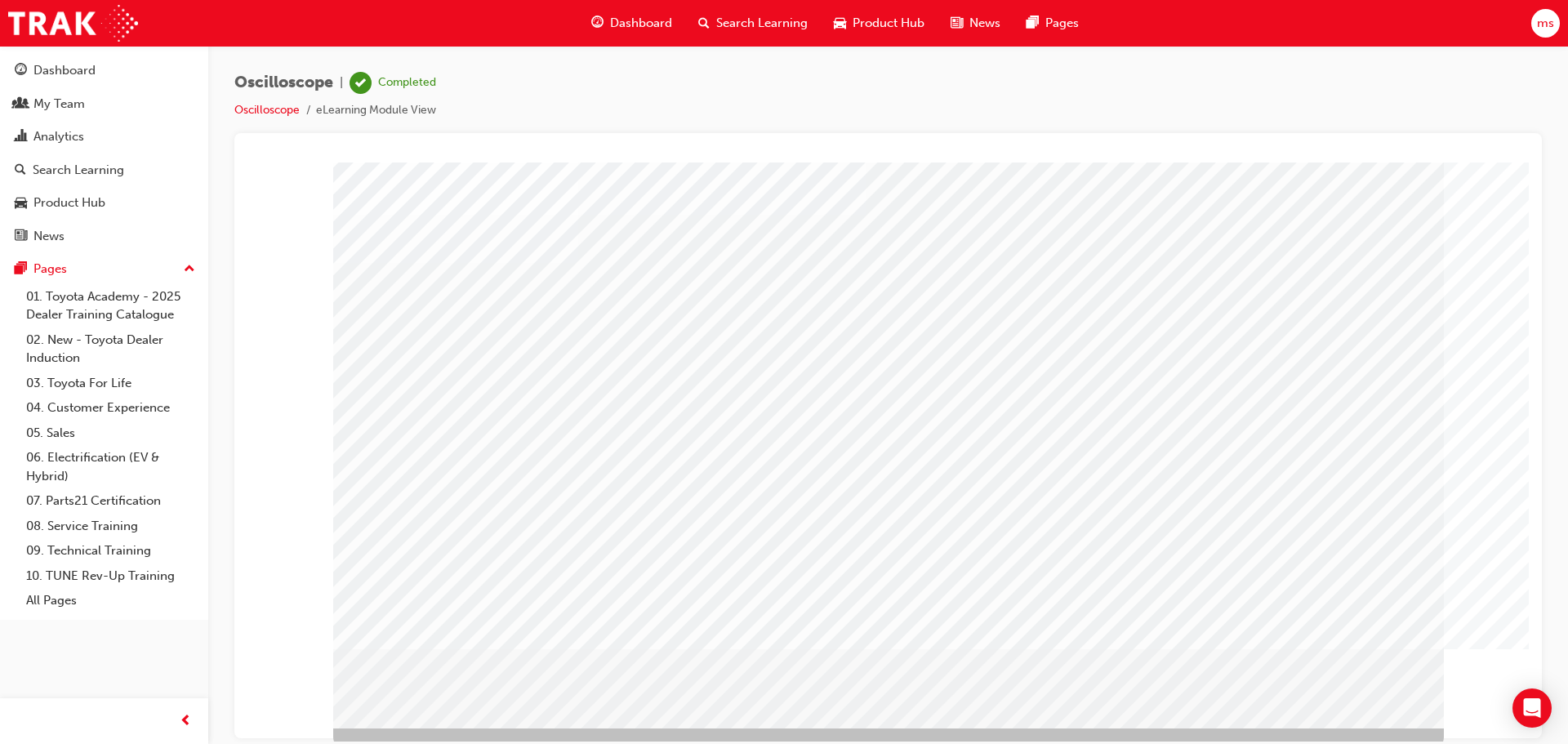
scroll to position [34, 0]
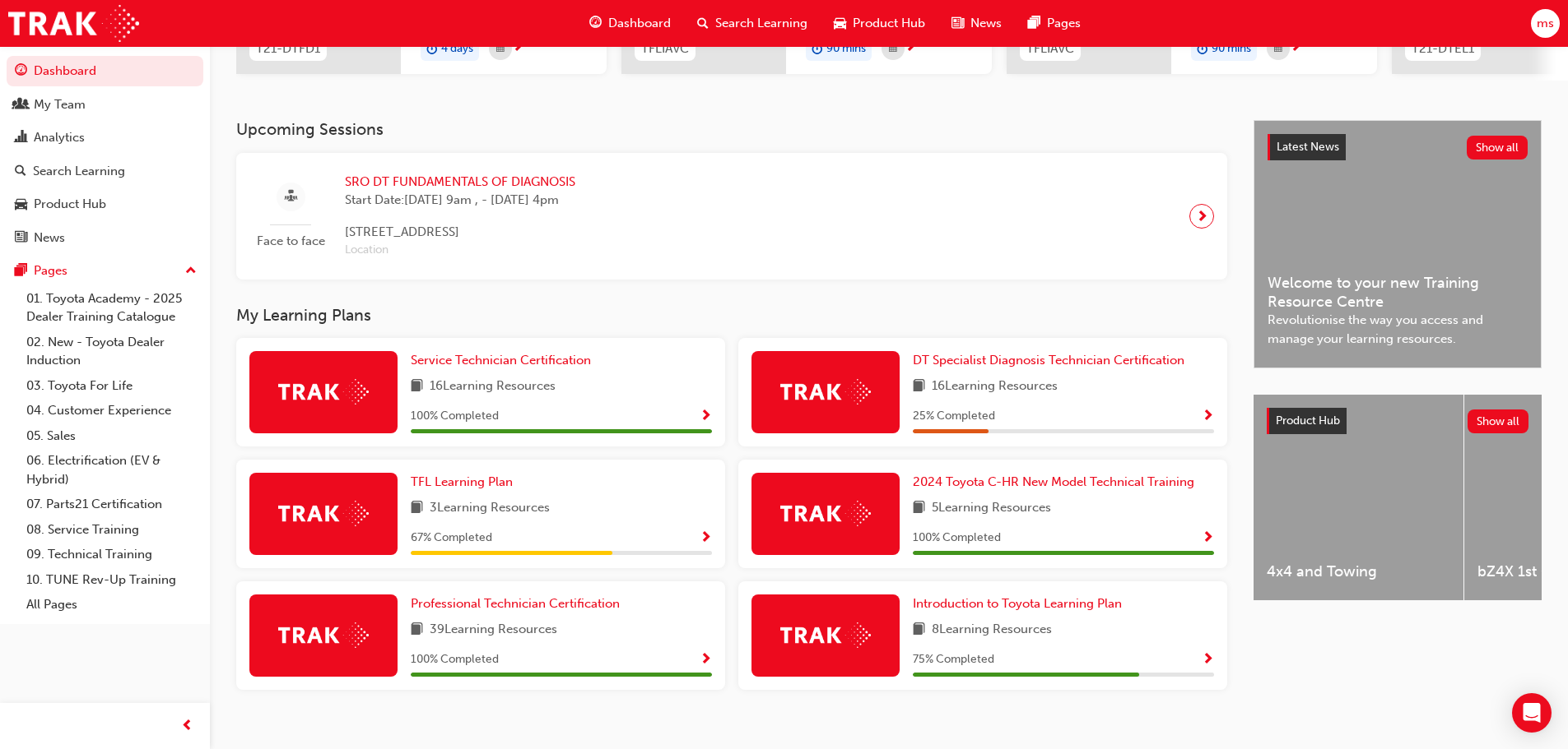
scroll to position [326, 0]
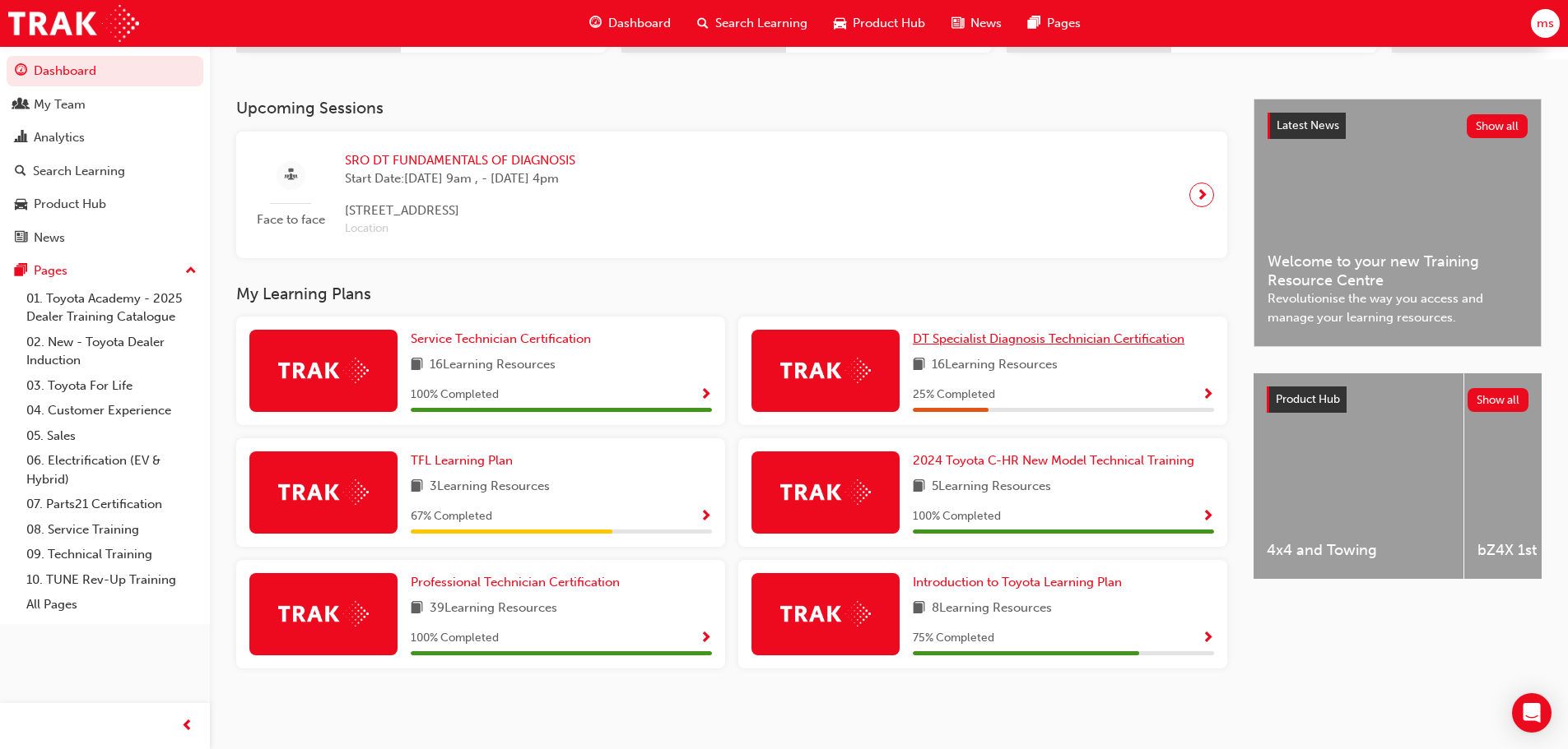
click at [1027, 337] on span "DT Specialist Diagnosis Technician Certification" at bounding box center [1048, 338] width 272 height 15
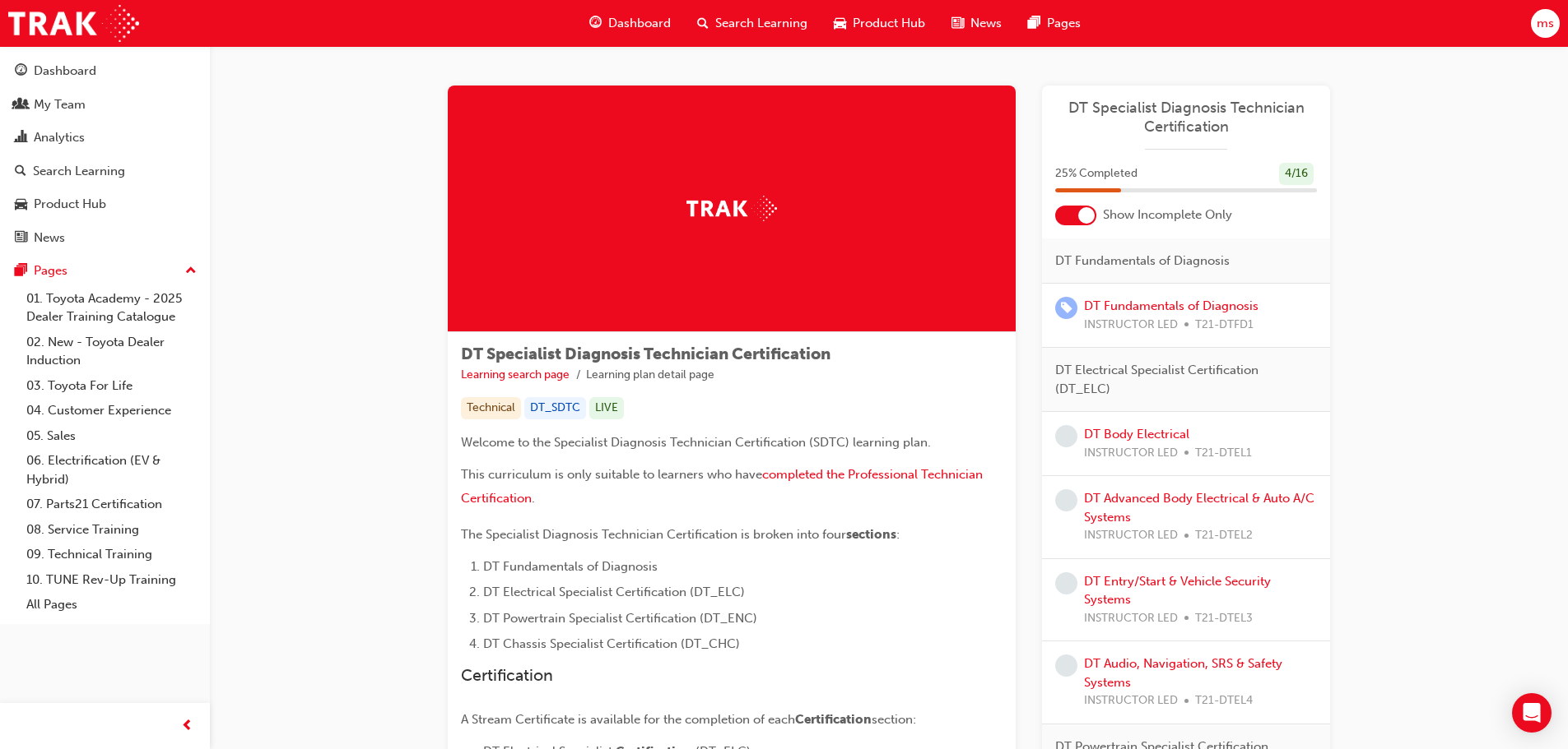
click at [1077, 209] on div at bounding box center [1076, 216] width 41 height 20
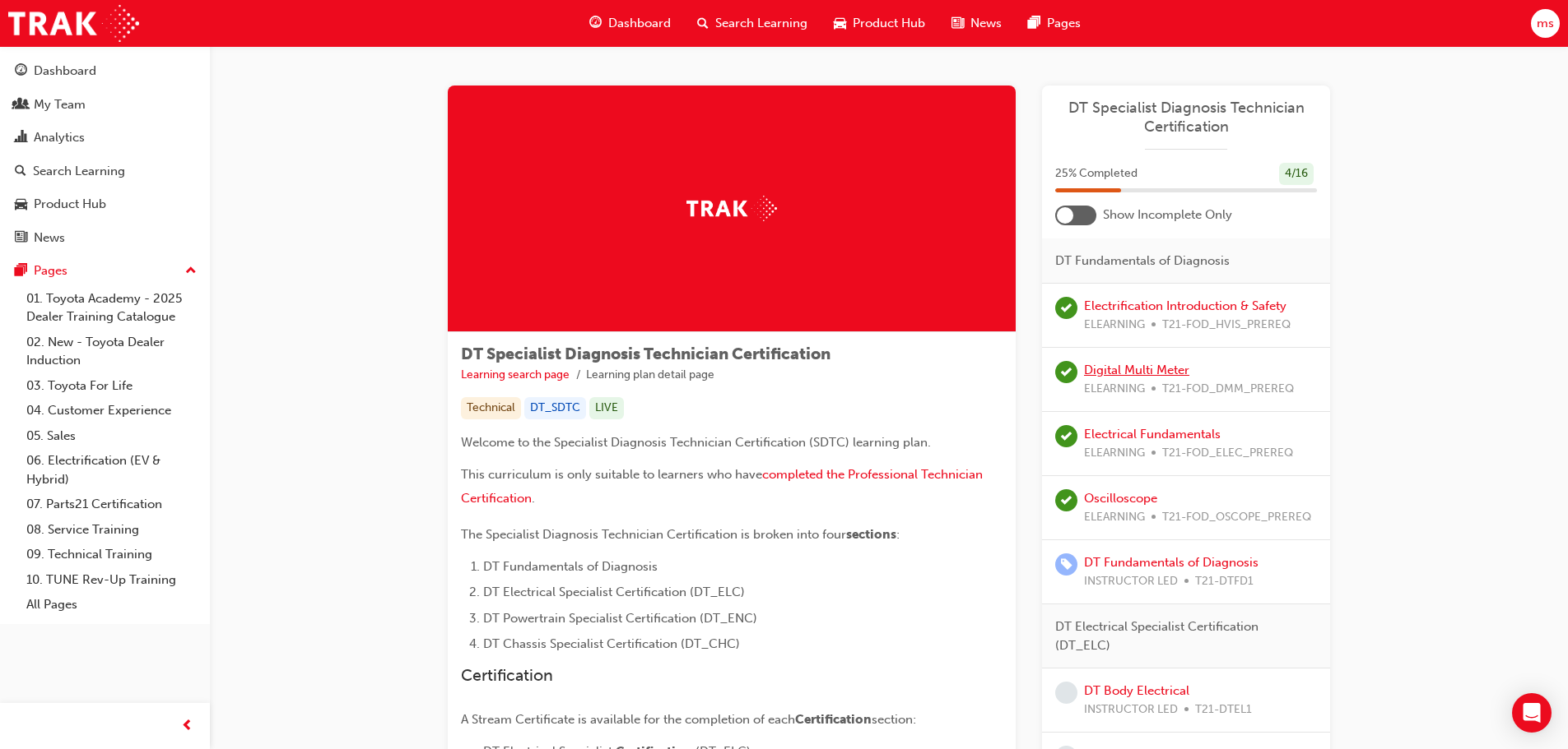
click at [1151, 367] on link "Digital Multi Meter" at bounding box center [1136, 369] width 106 height 15
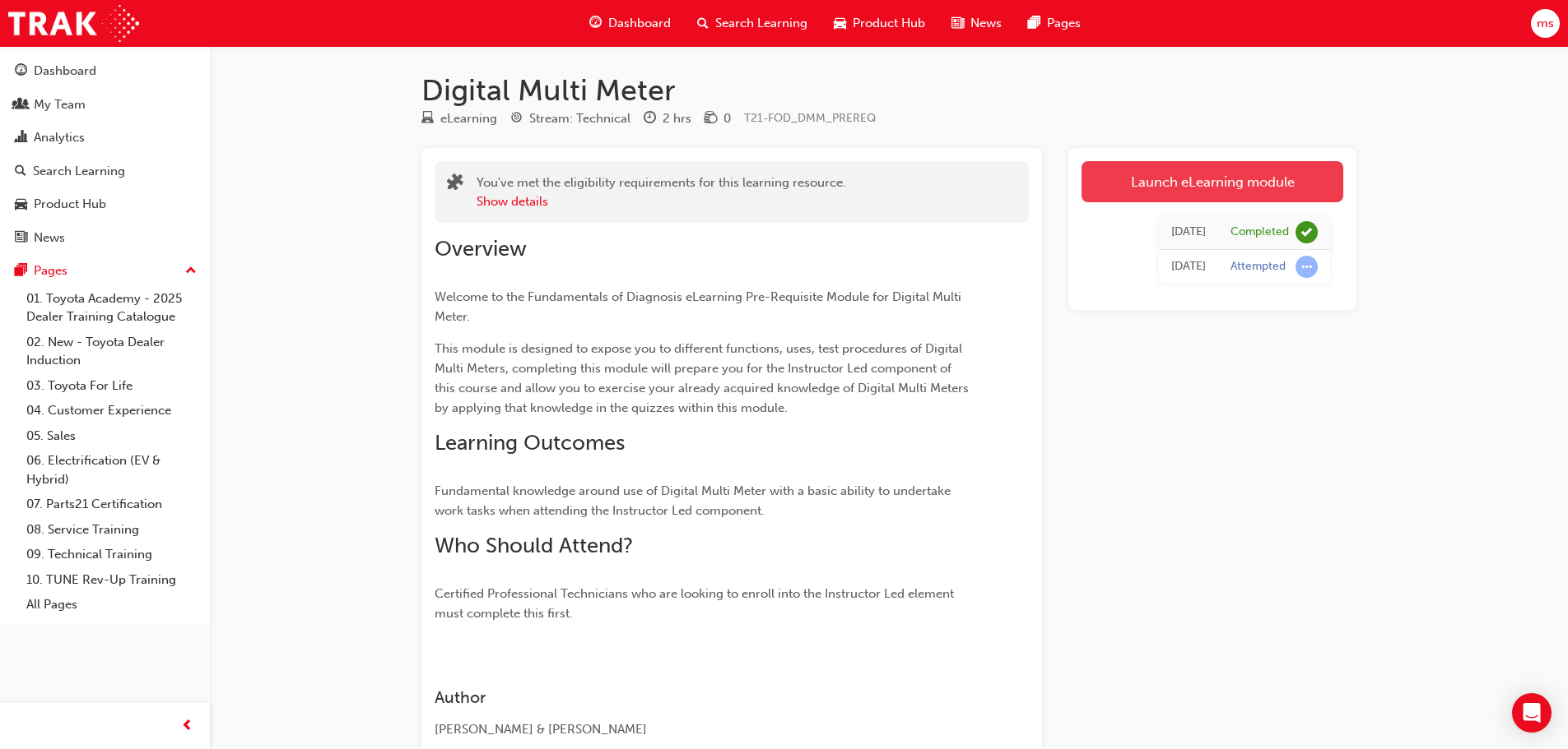
click at [1194, 175] on link "Launch eLearning module" at bounding box center [1212, 182] width 262 height 41
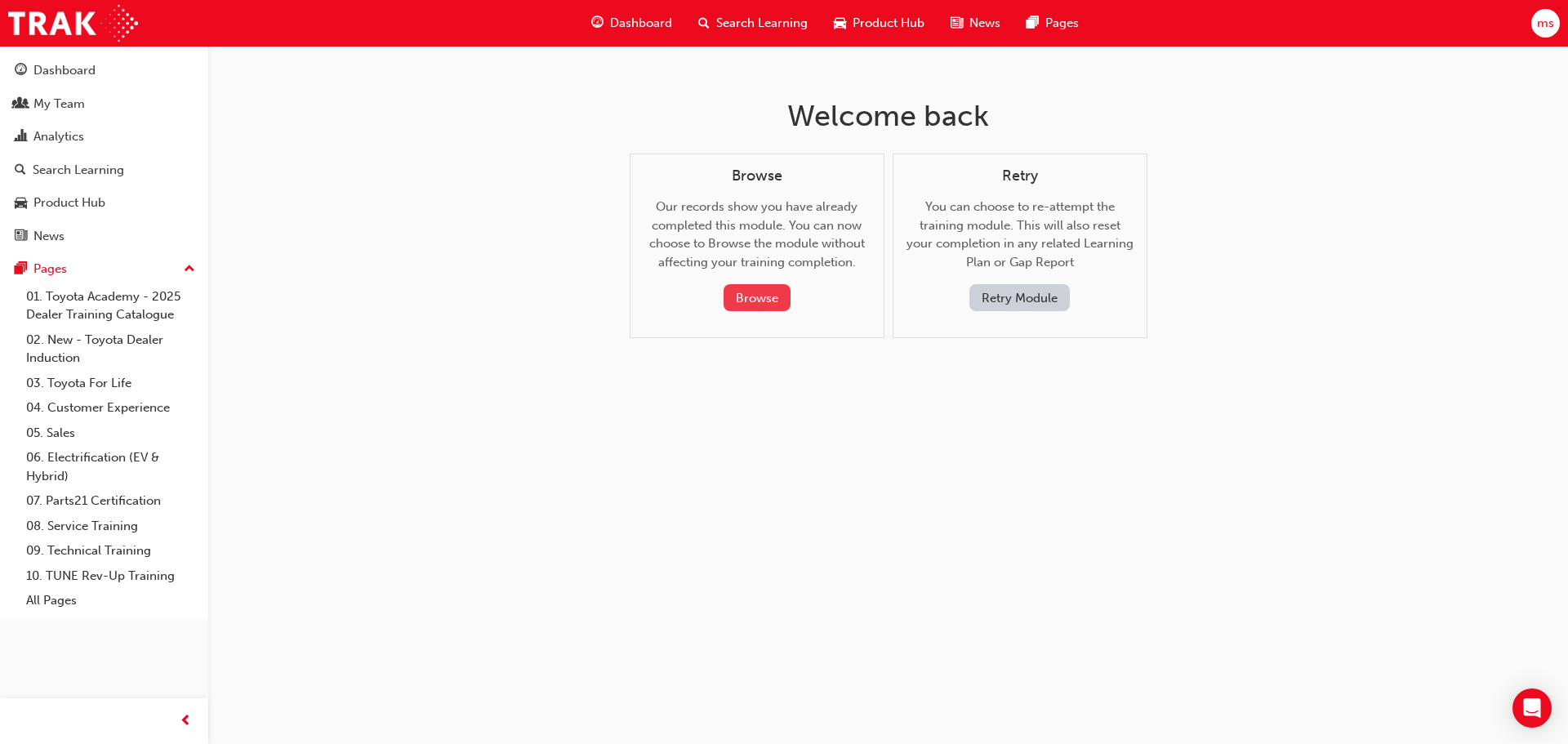
click at [783, 299] on button "Browse" at bounding box center [756, 298] width 67 height 27
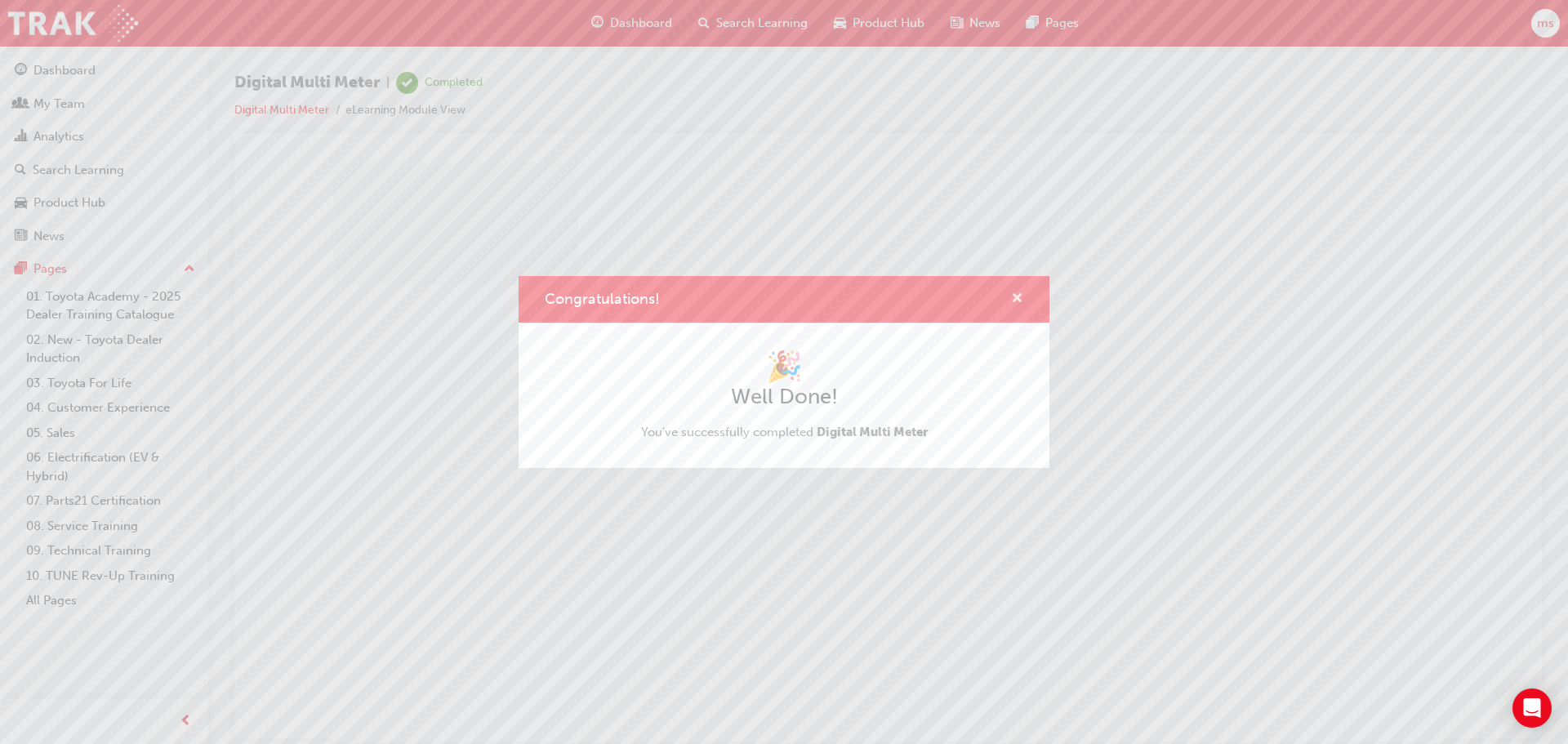
click at [1021, 296] on span "cross-icon" at bounding box center [1017, 300] width 13 height 15
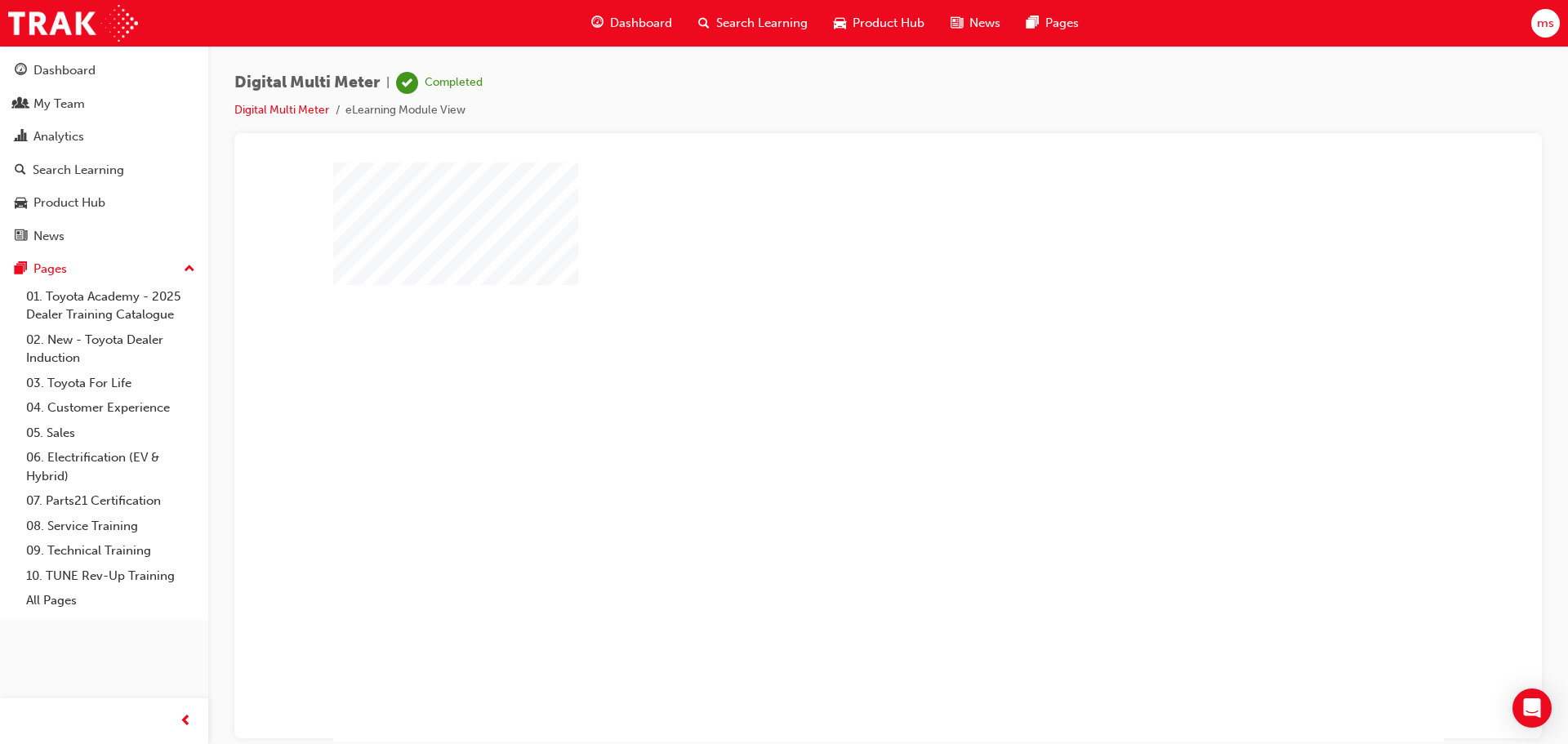
click at [842, 404] on div "play" at bounding box center [842, 404] width 0 height 0
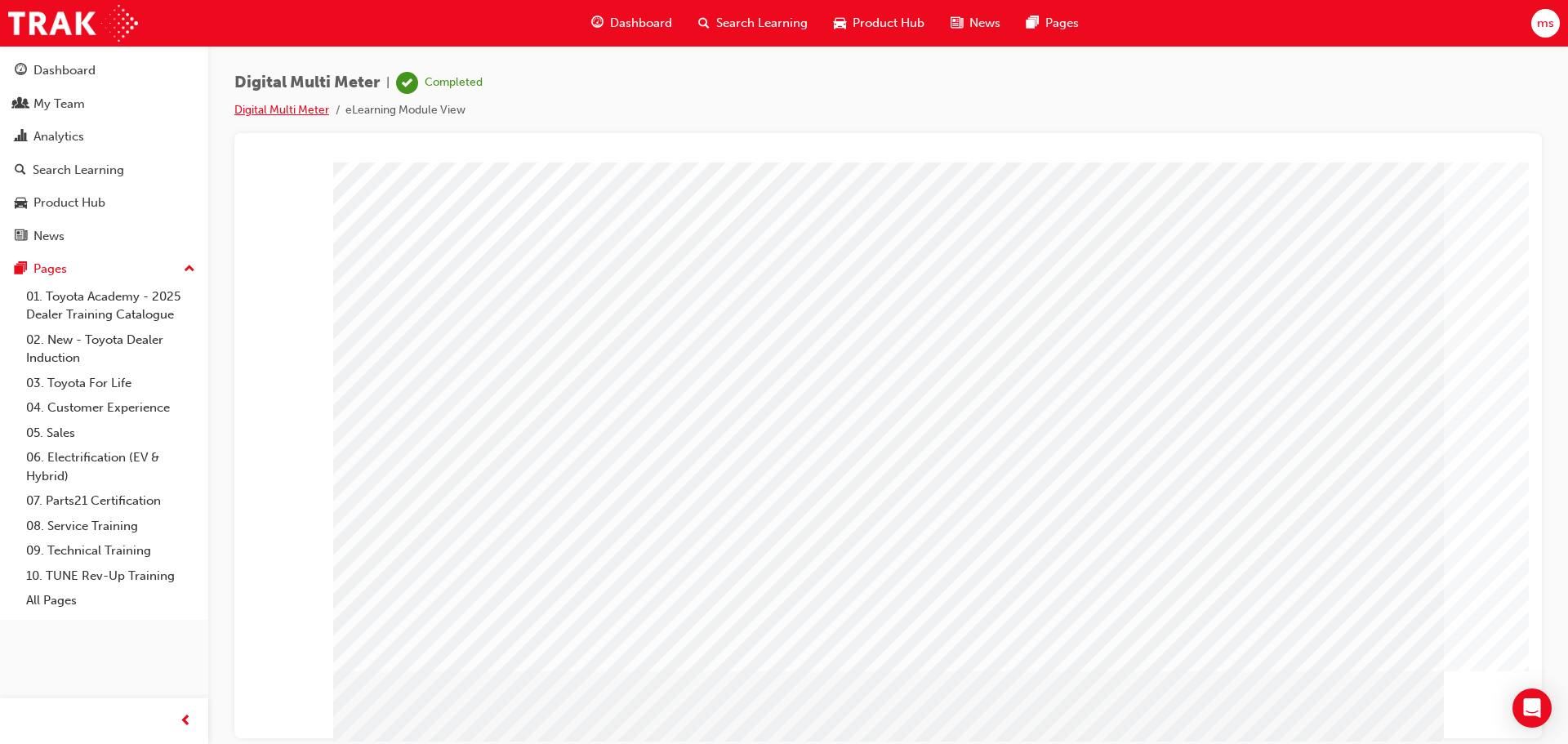
click at [318, 113] on link "Digital Multi Meter" at bounding box center [282, 110] width 95 height 14
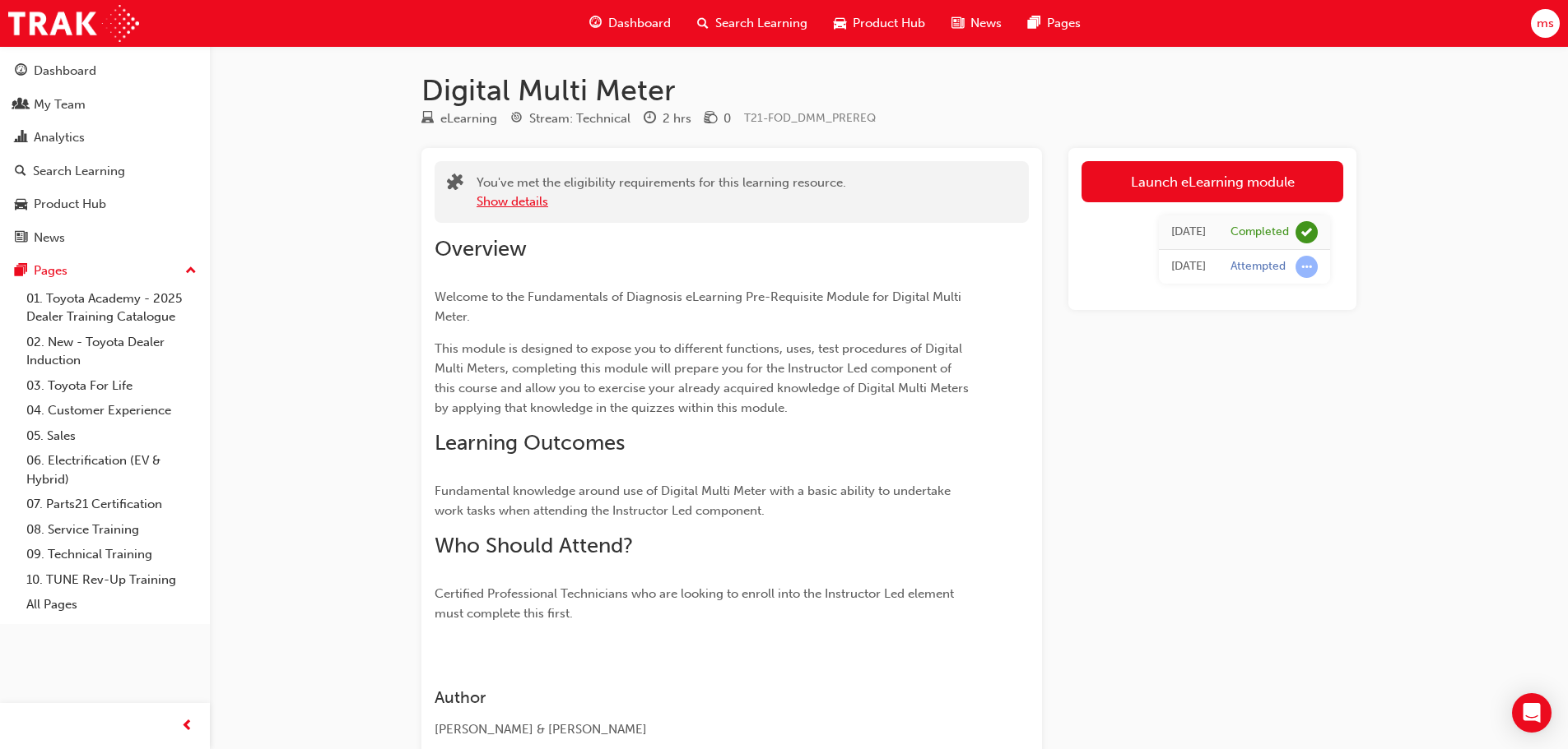
click at [515, 196] on button "Show details" at bounding box center [512, 201] width 71 height 19
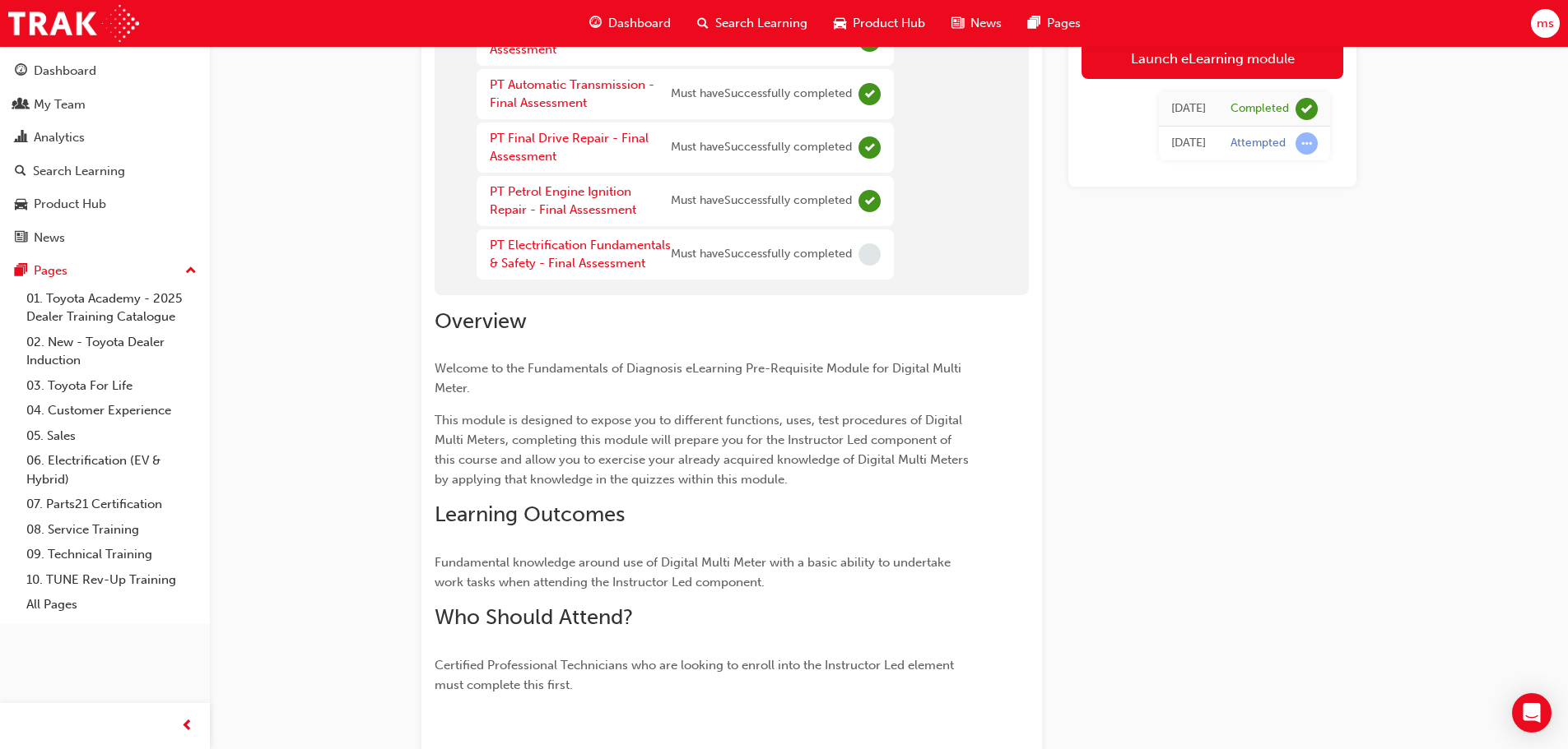
scroll to position [658, 0]
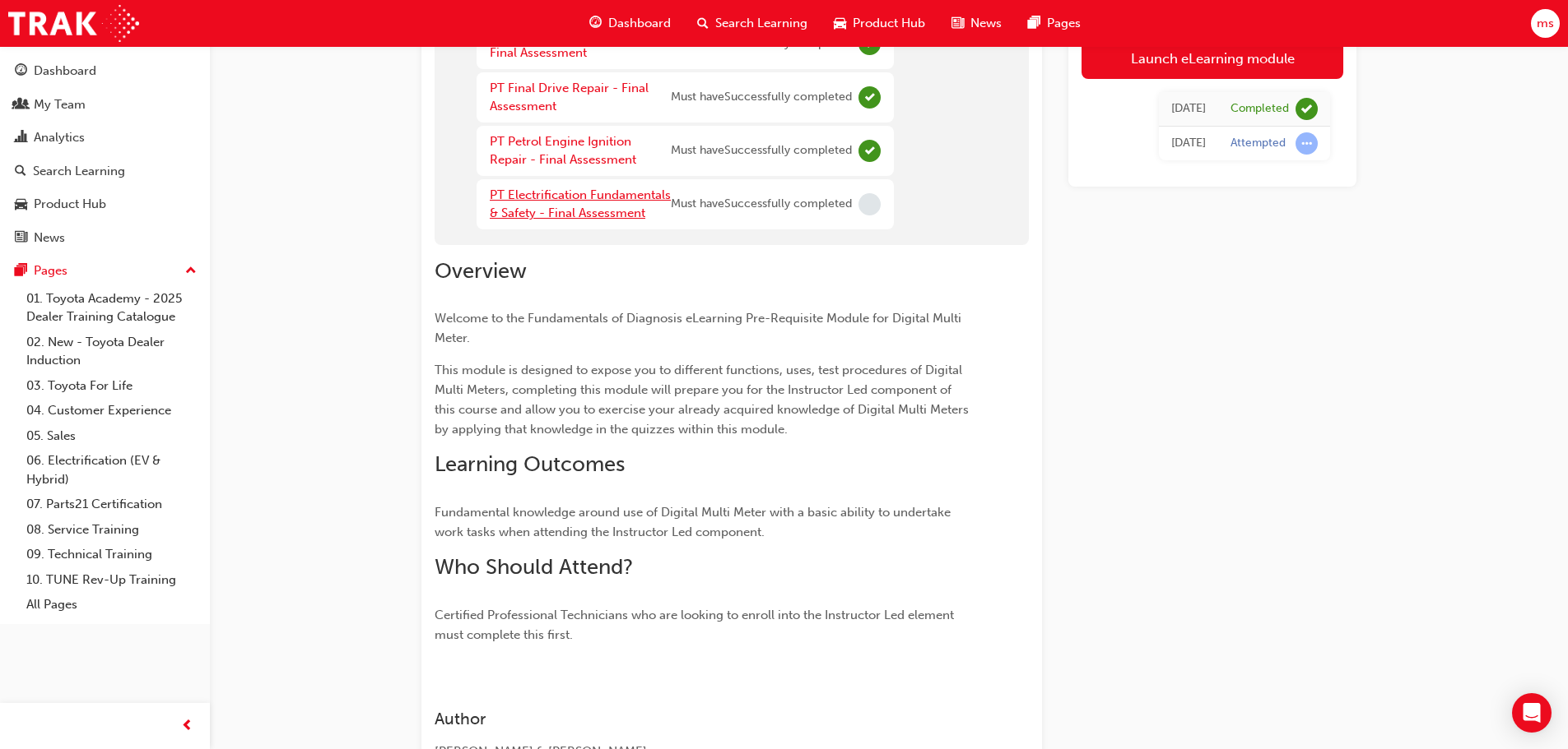
click at [572, 192] on link "PT Electrification Fundamentals & Safety - Final Assessment" at bounding box center [579, 204] width 181 height 34
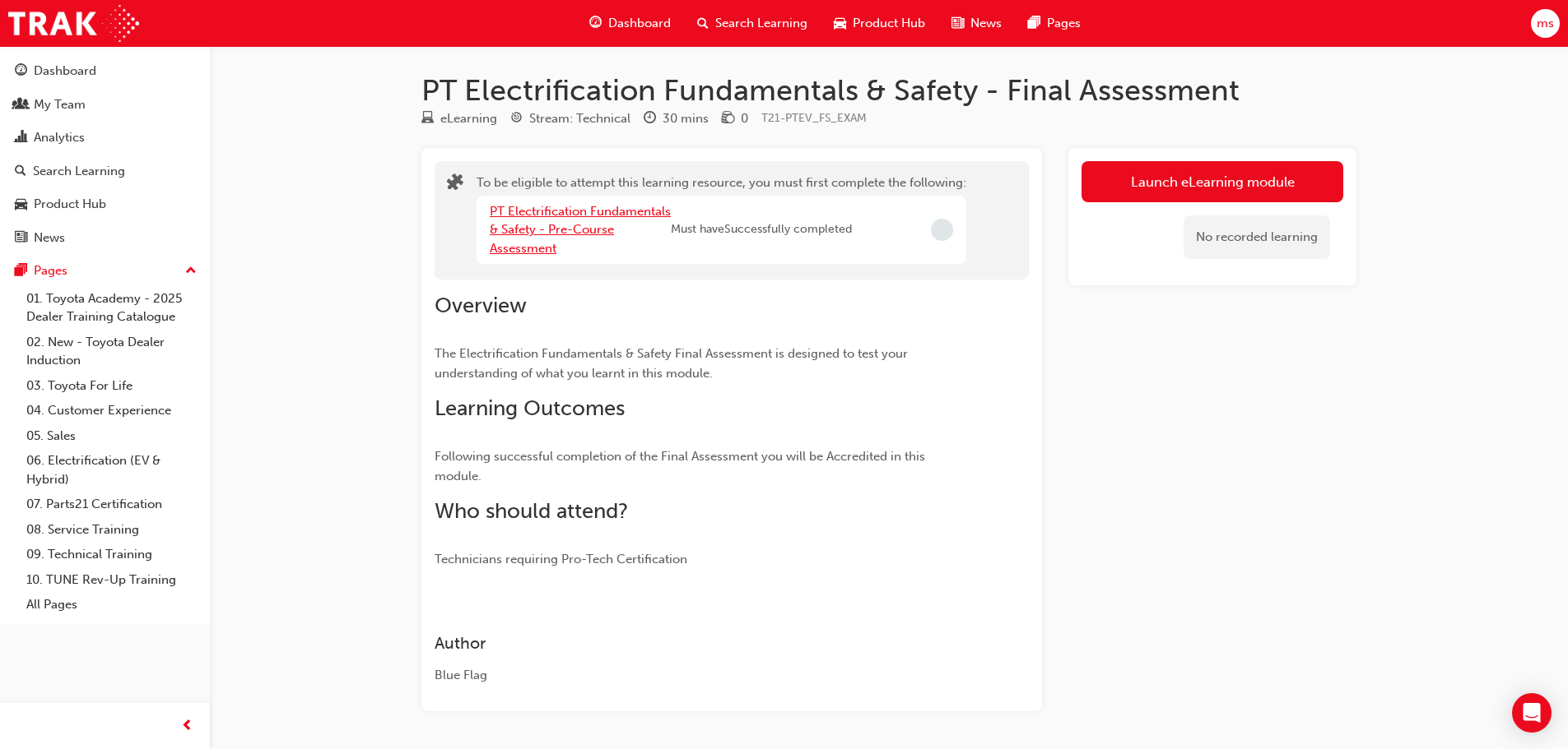
click at [534, 227] on link "PT Electrification Fundamentals & Safety - Pre-Course Assessment" at bounding box center [579, 229] width 181 height 52
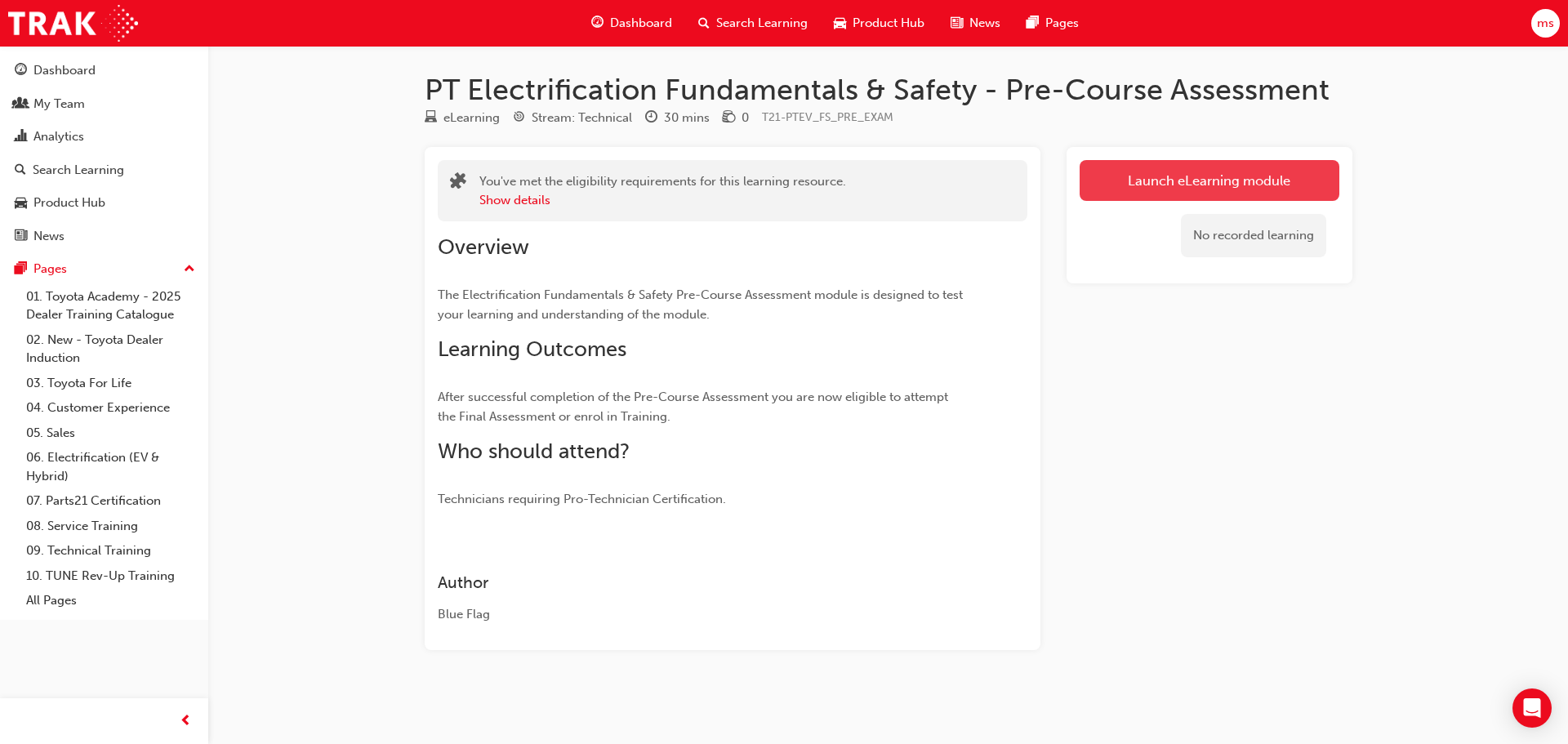
click at [1136, 177] on link "Launch eLearning module" at bounding box center [1210, 180] width 260 height 41
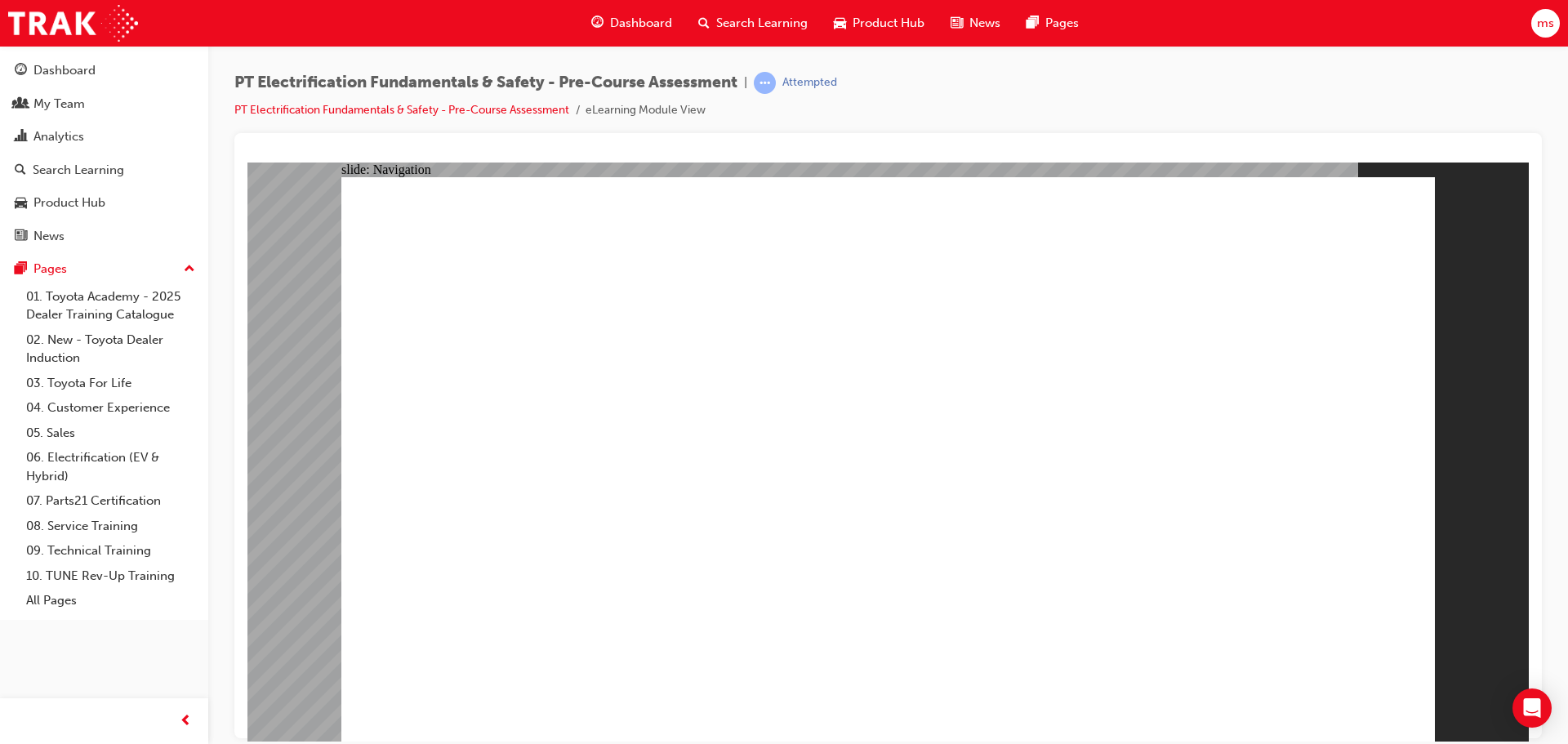
drag, startPoint x: 837, startPoint y: 537, endPoint x: 879, endPoint y: 521, distance: 44.9
radio input "true"
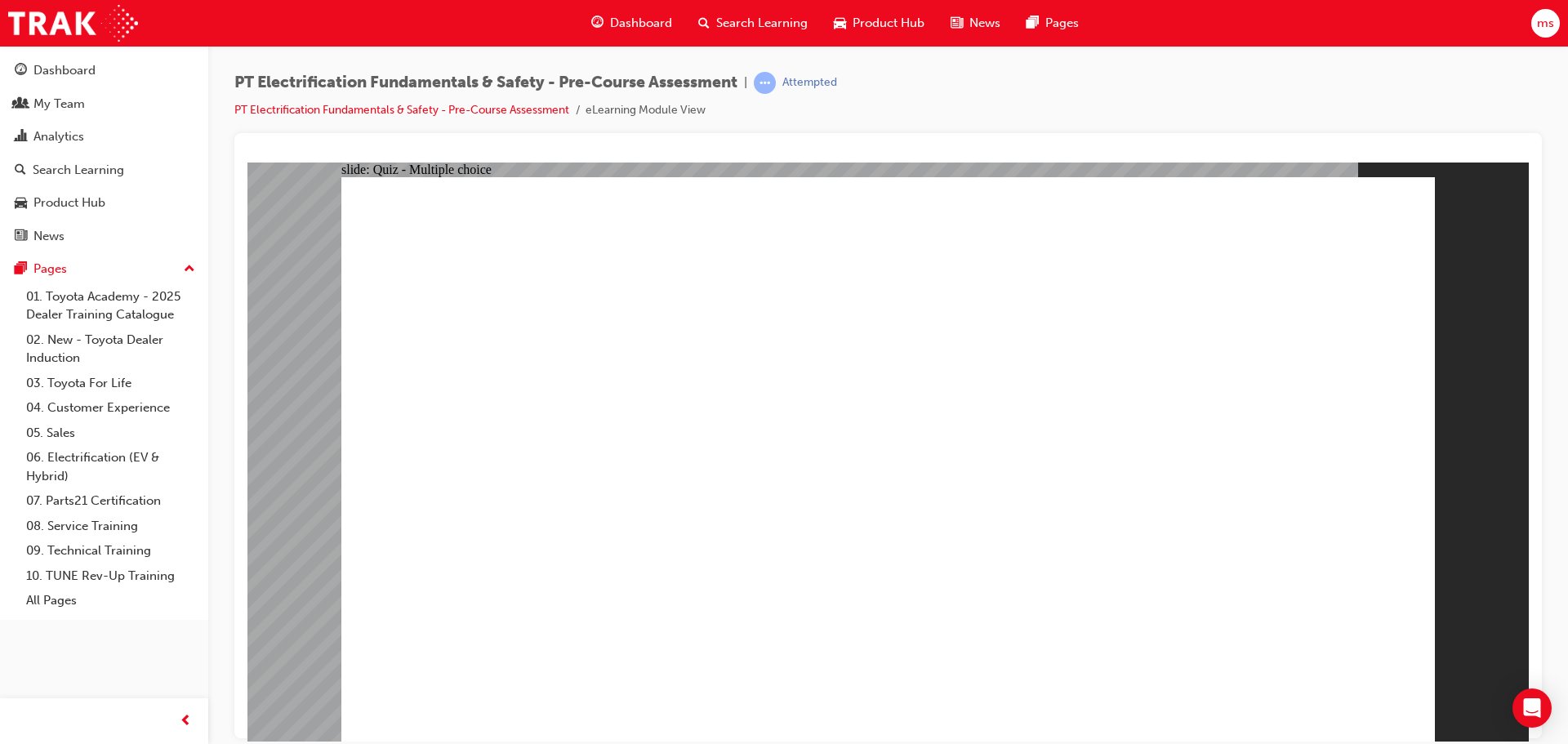
radio input "true"
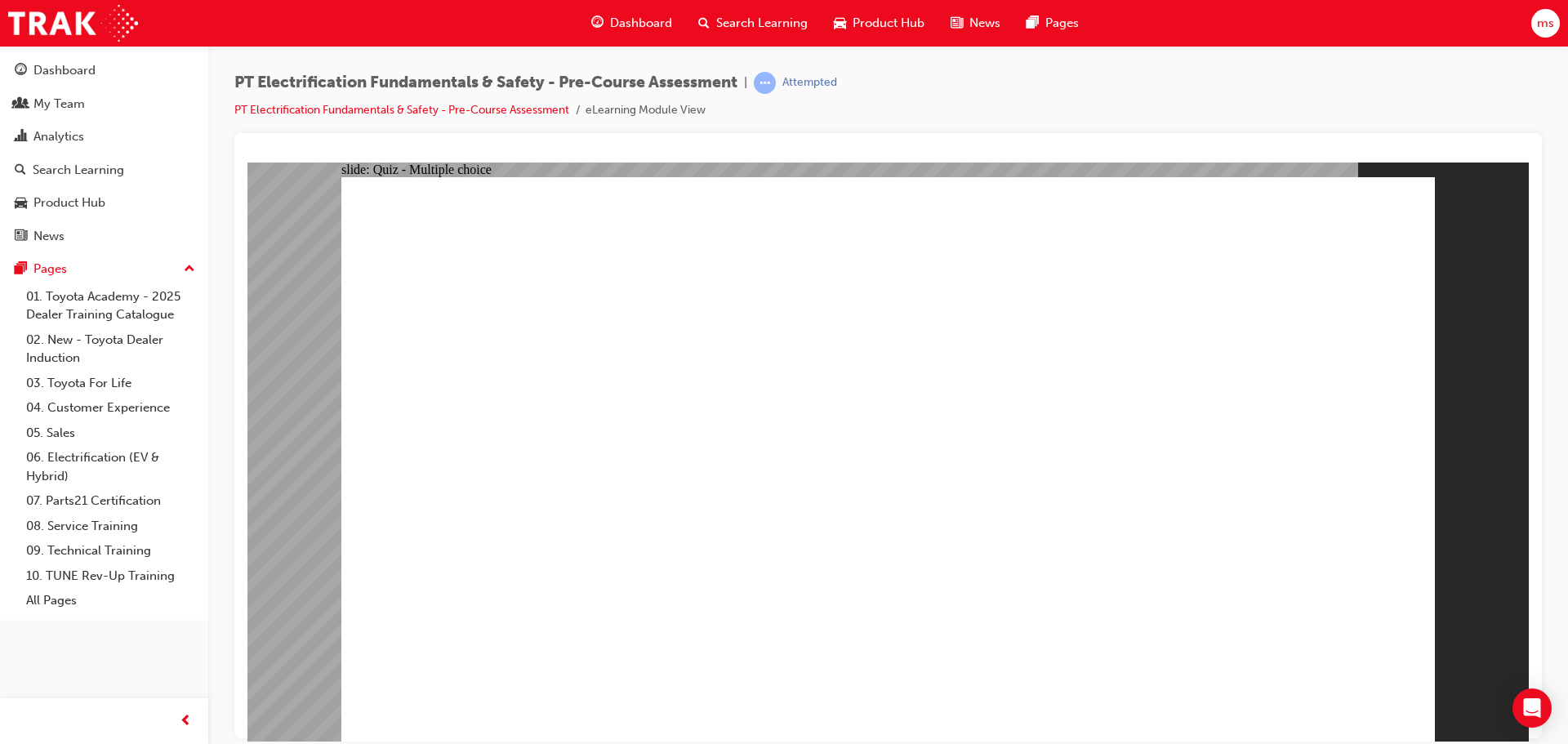
radio input "true"
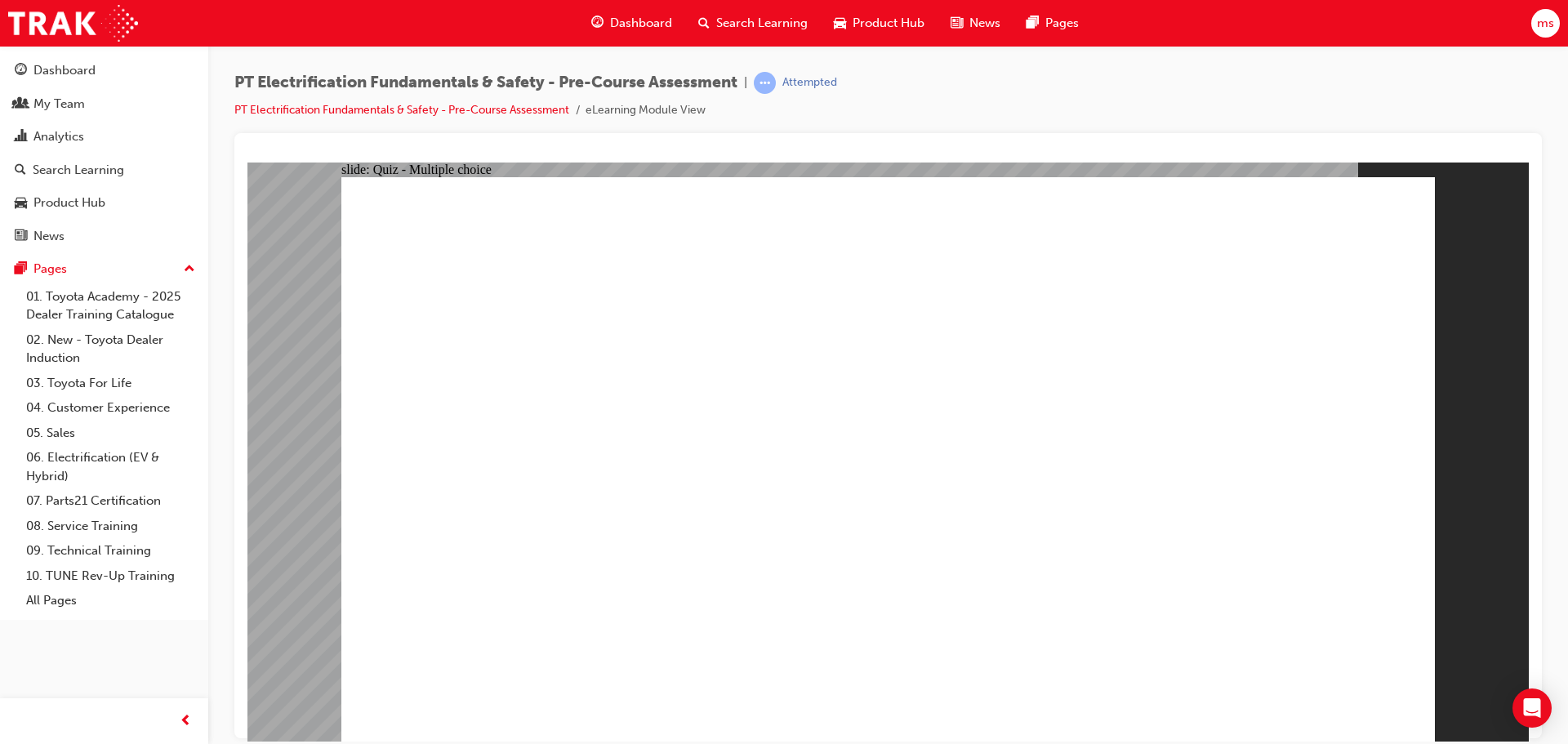
radio input "true"
checkbox input "true"
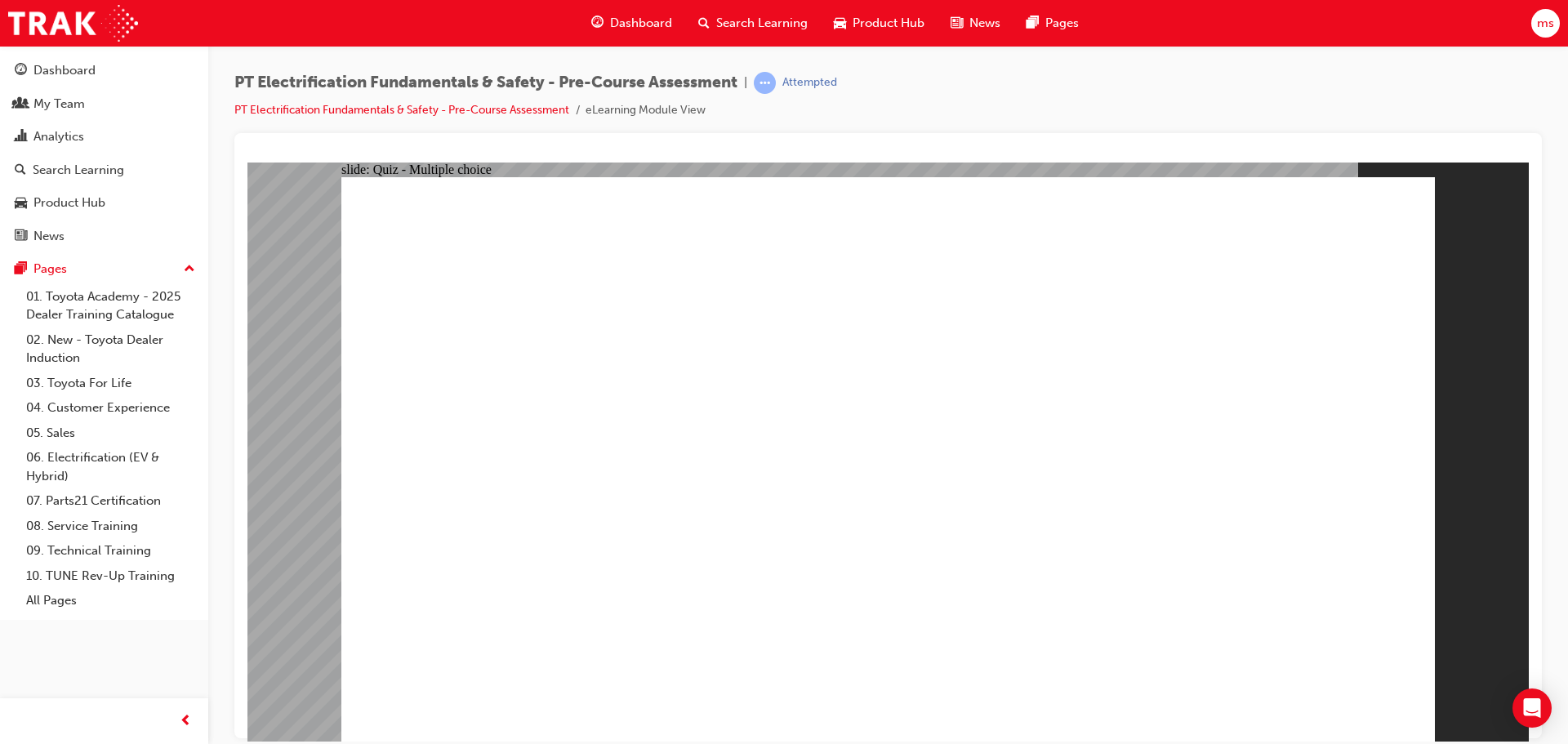
checkbox input "true"
radio input "true"
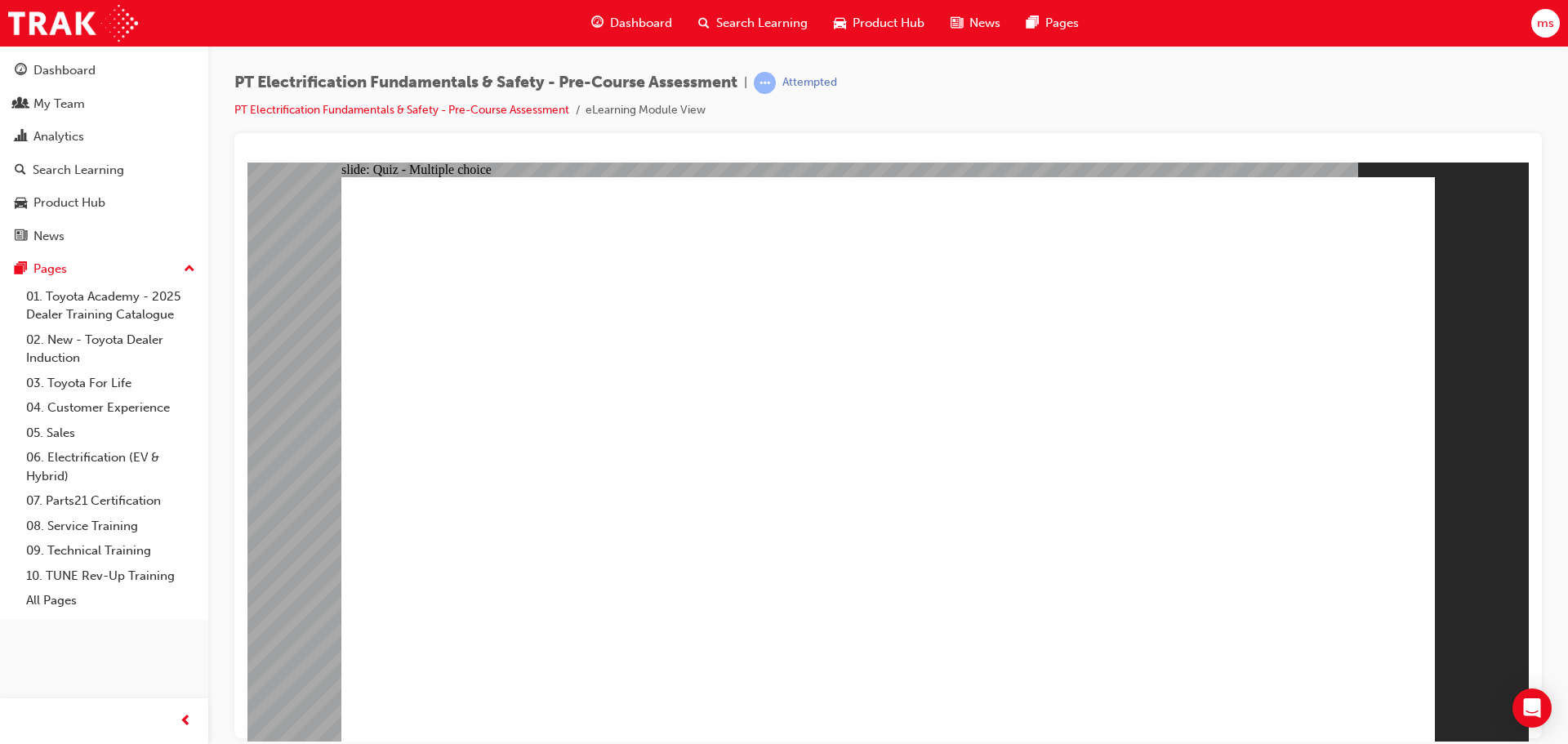
radio input "true"
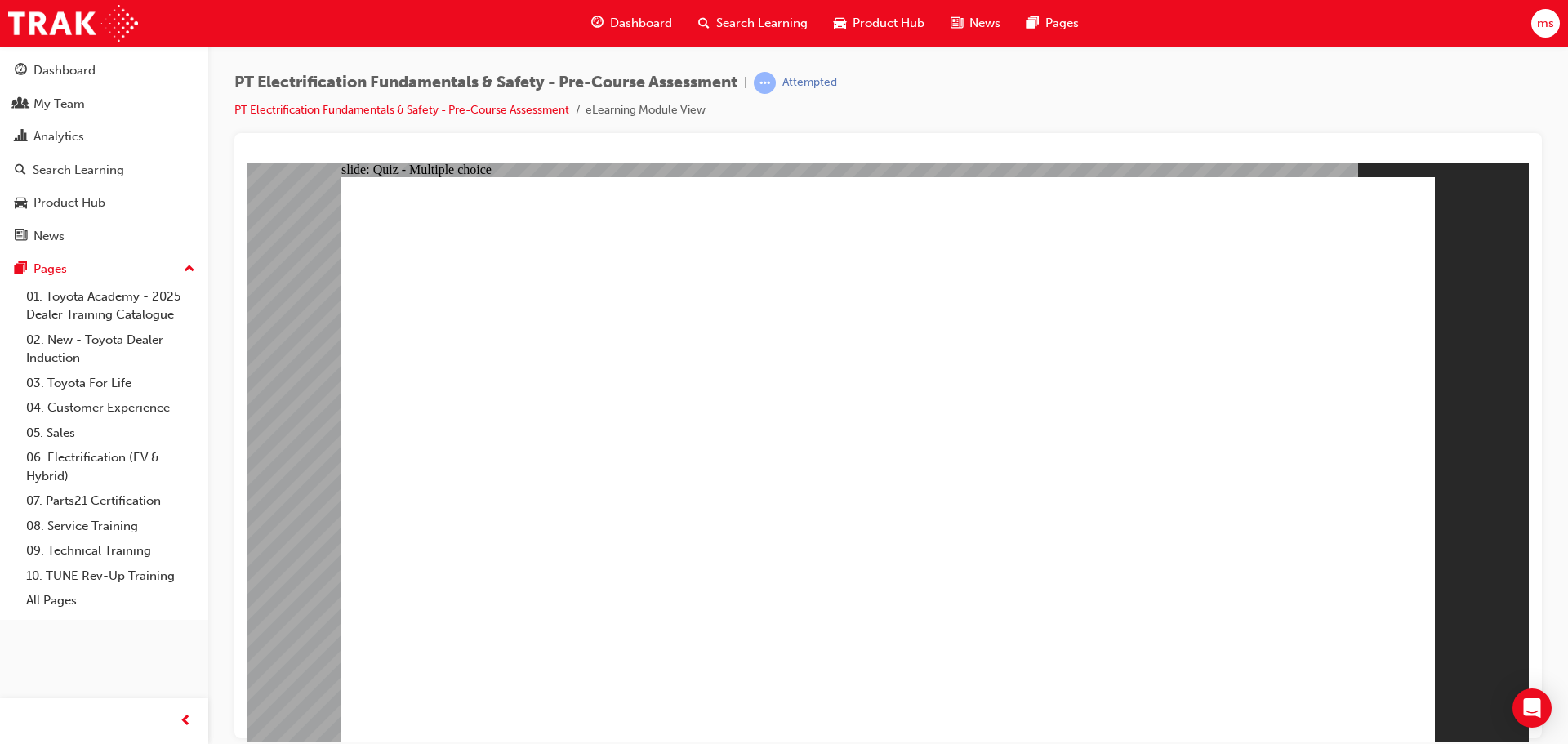
radio input "false"
radio input "true"
